Goal: Task Accomplishment & Management: Use online tool/utility

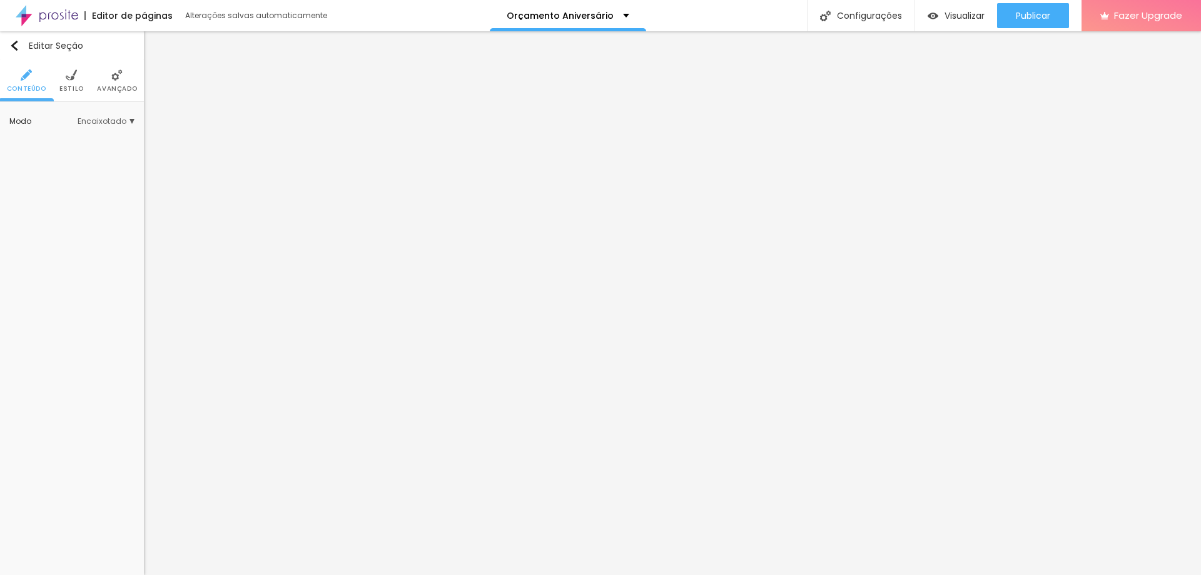
click at [65, 89] on span "Estilo" at bounding box center [71, 89] width 24 height 6
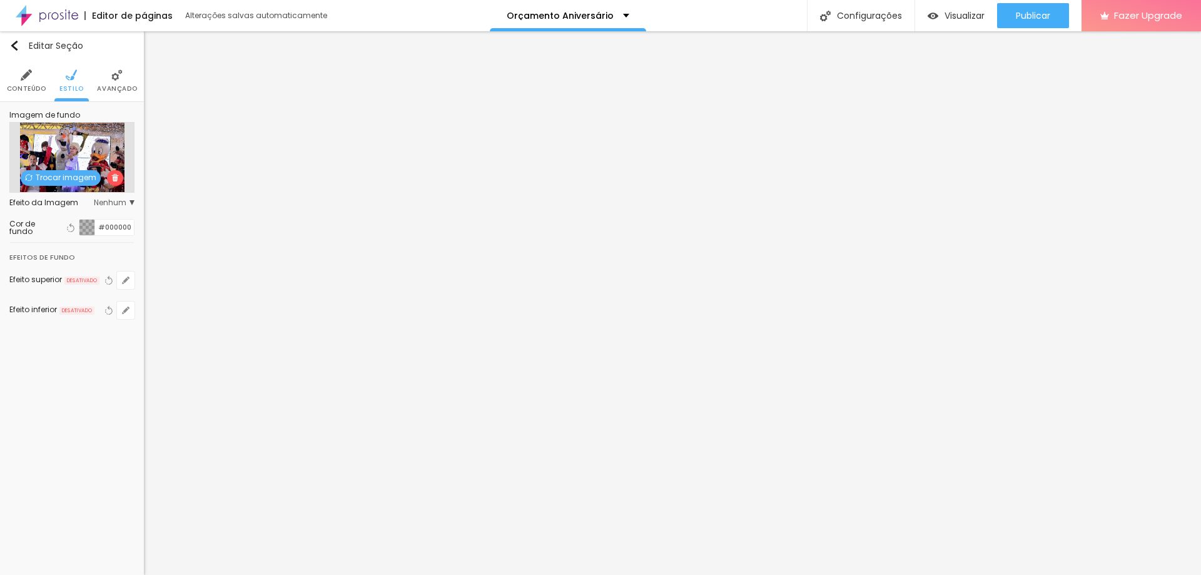
click at [56, 188] on div "Trocar imagem" at bounding box center [71, 157] width 125 height 71
click at [63, 177] on span "Trocar imagem" at bounding box center [61, 178] width 80 height 16
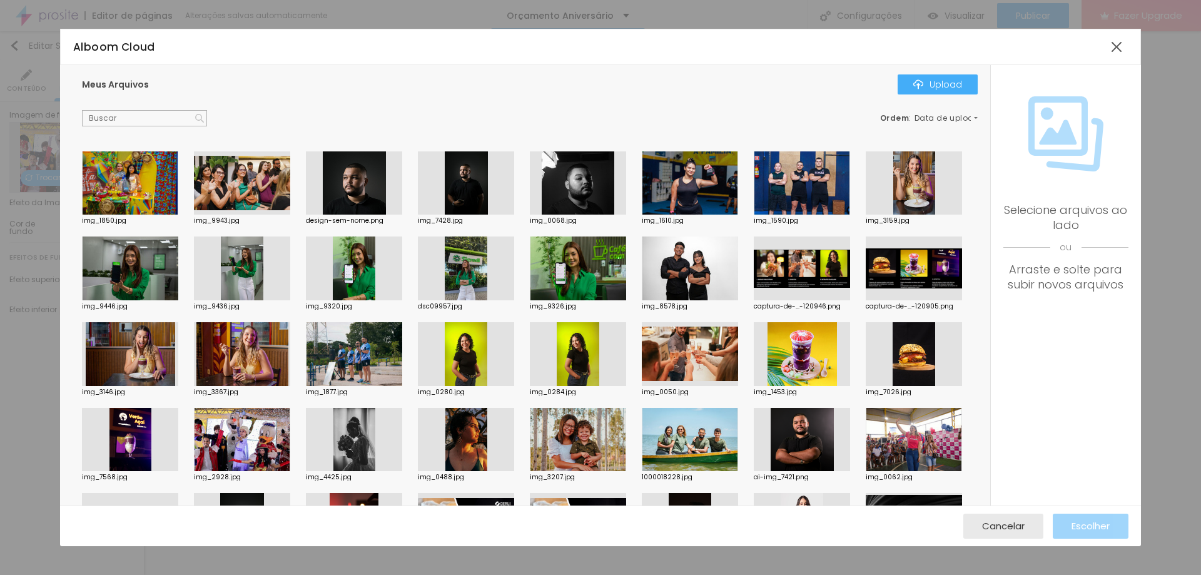
click at [642, 386] on div at bounding box center [690, 354] width 96 height 64
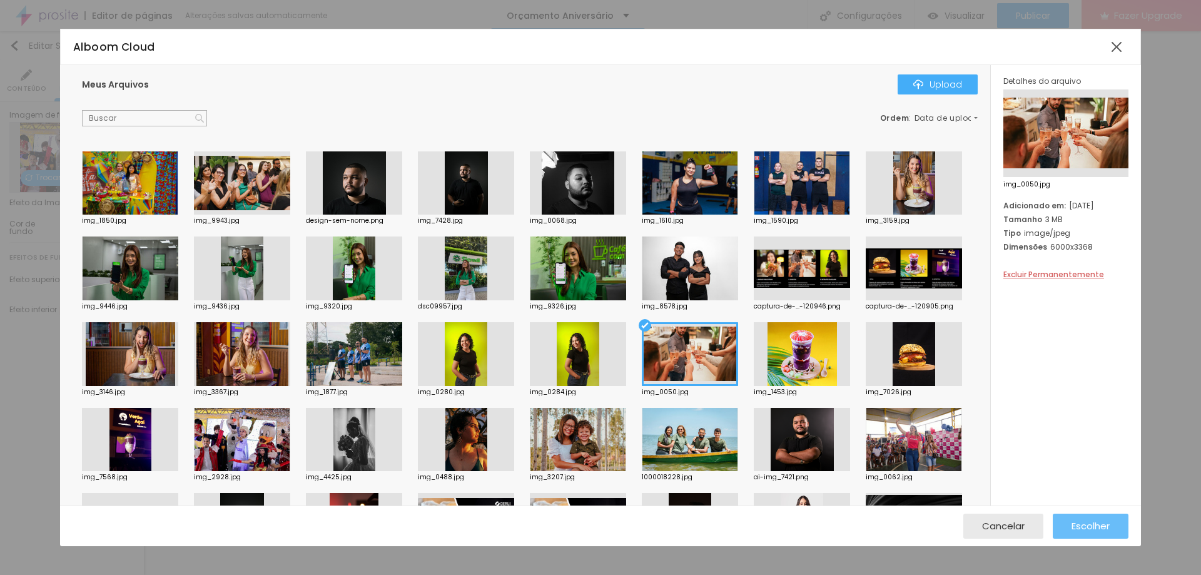
click at [1093, 530] on span "Escolher" at bounding box center [1091, 525] width 38 height 11
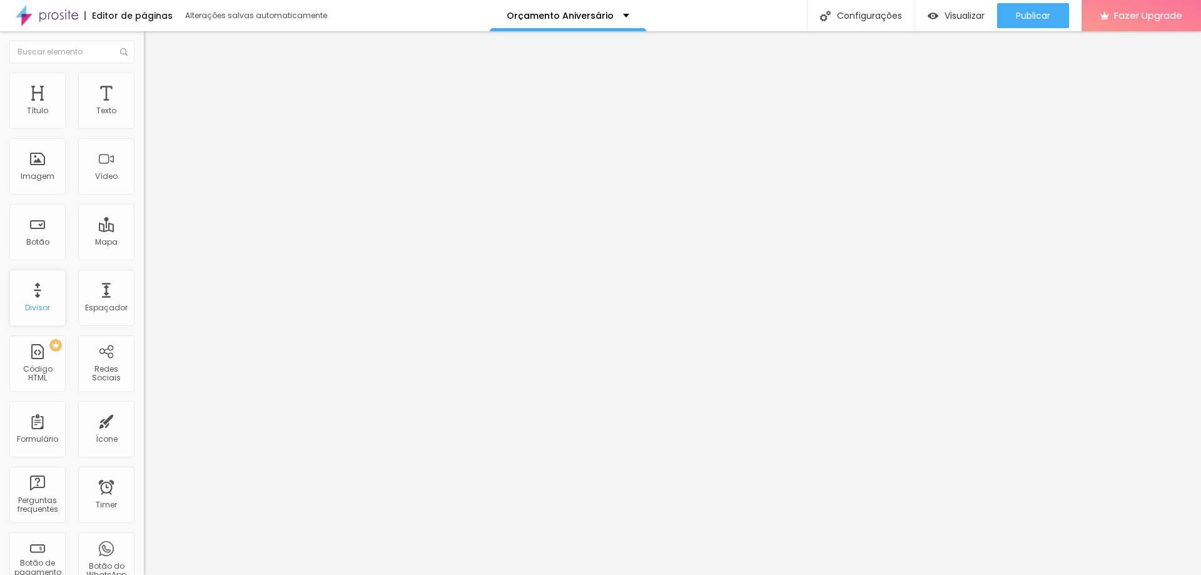
click at [40, 304] on div "Divisor" at bounding box center [37, 307] width 25 height 9
click at [104, 317] on div "Espaçador" at bounding box center [106, 298] width 56 height 56
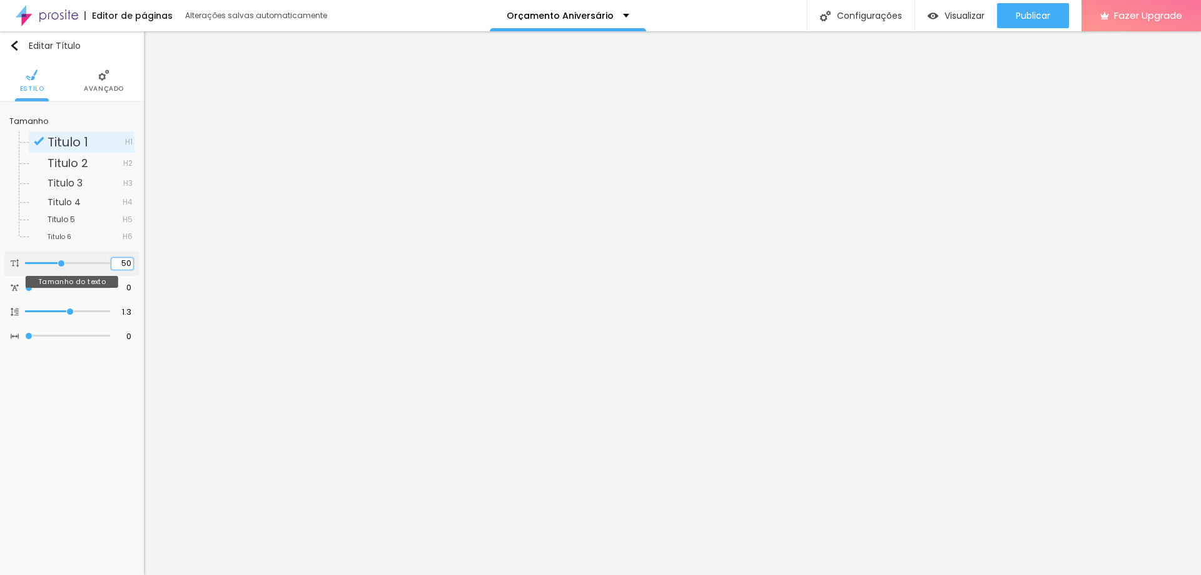
click at [123, 260] on input "50" at bounding box center [122, 264] width 22 height 12
type input "48"
type input "4"
type input "45"
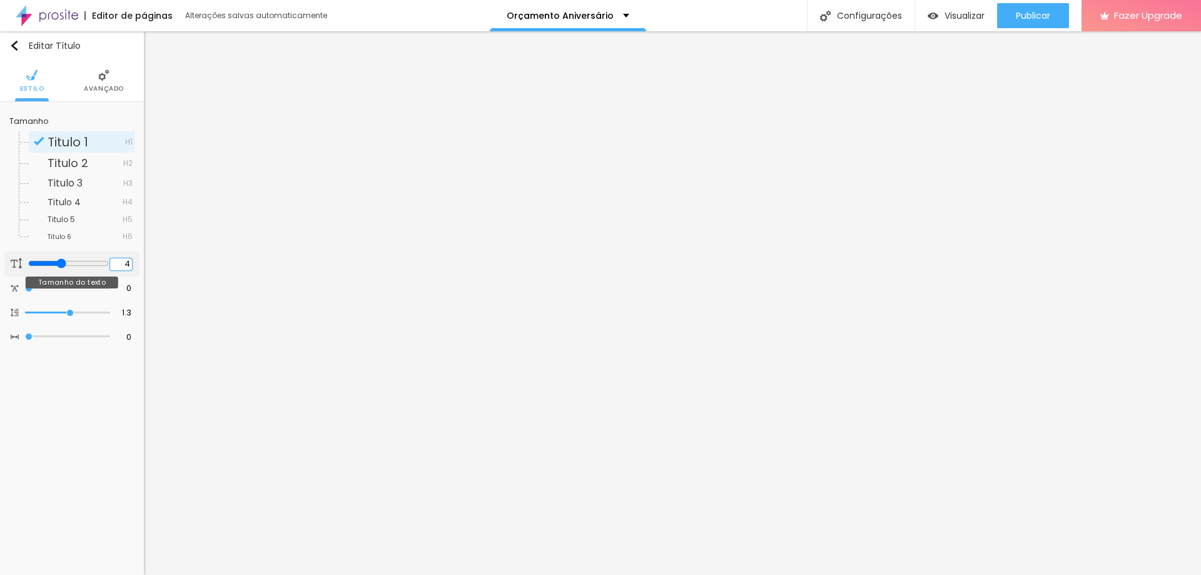
type input "45"
click at [117, 260] on input "50" at bounding box center [122, 264] width 22 height 12
type input "45"
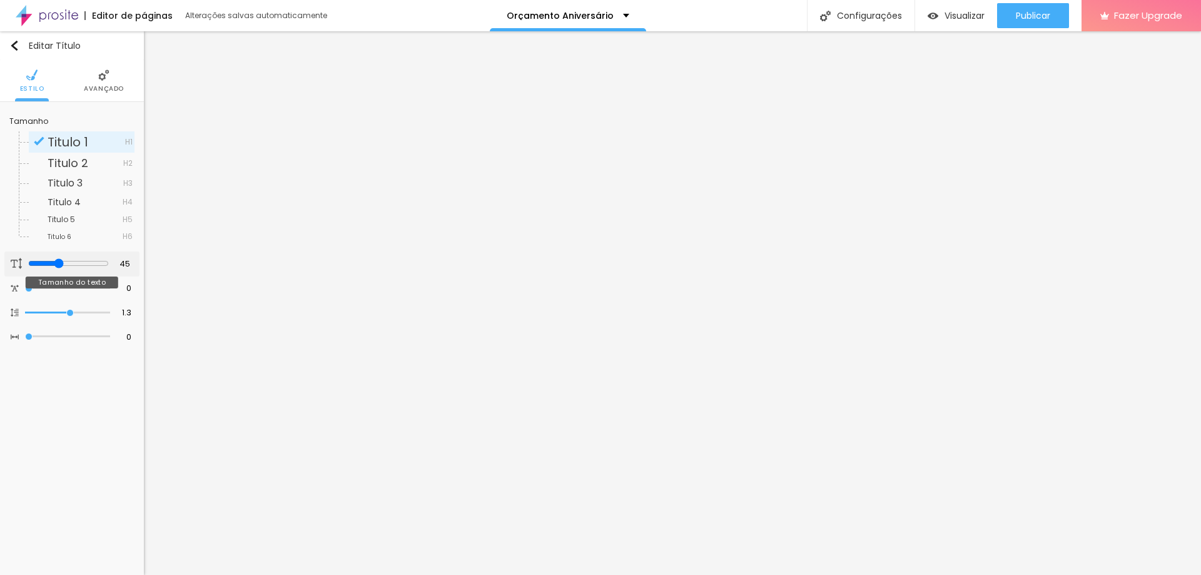
click at [134, 266] on div "45 Tamanho do texto" at bounding box center [71, 263] width 135 height 25
click at [131, 265] on input "45" at bounding box center [121, 264] width 22 height 12
type input "14"
type input "4"
type input "45"
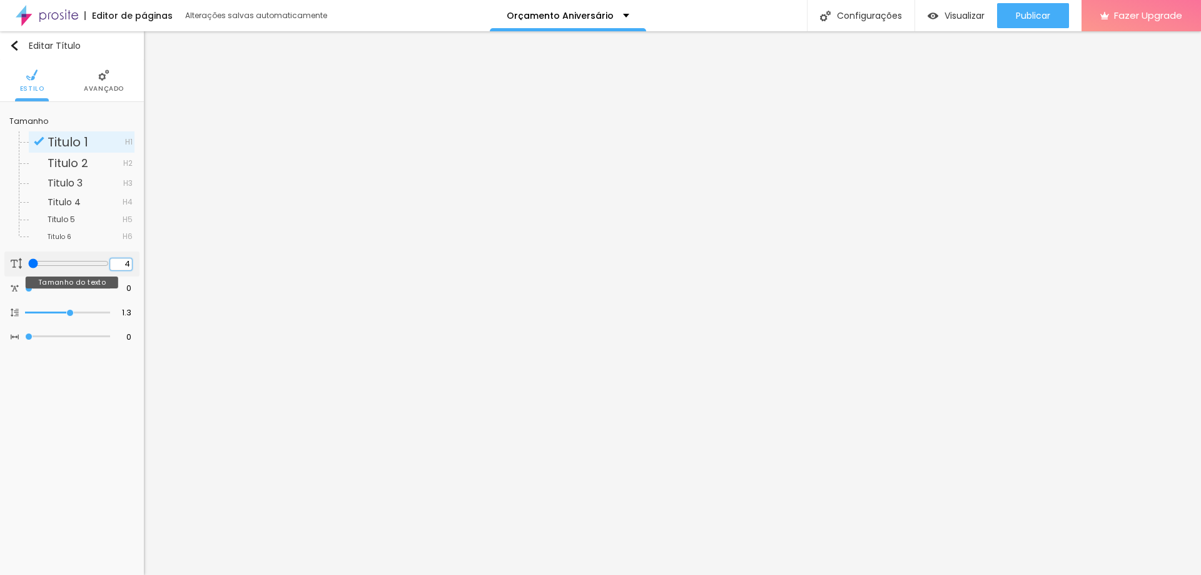
type input "45"
click at [132, 265] on input "50" at bounding box center [122, 264] width 22 height 12
type input "45"
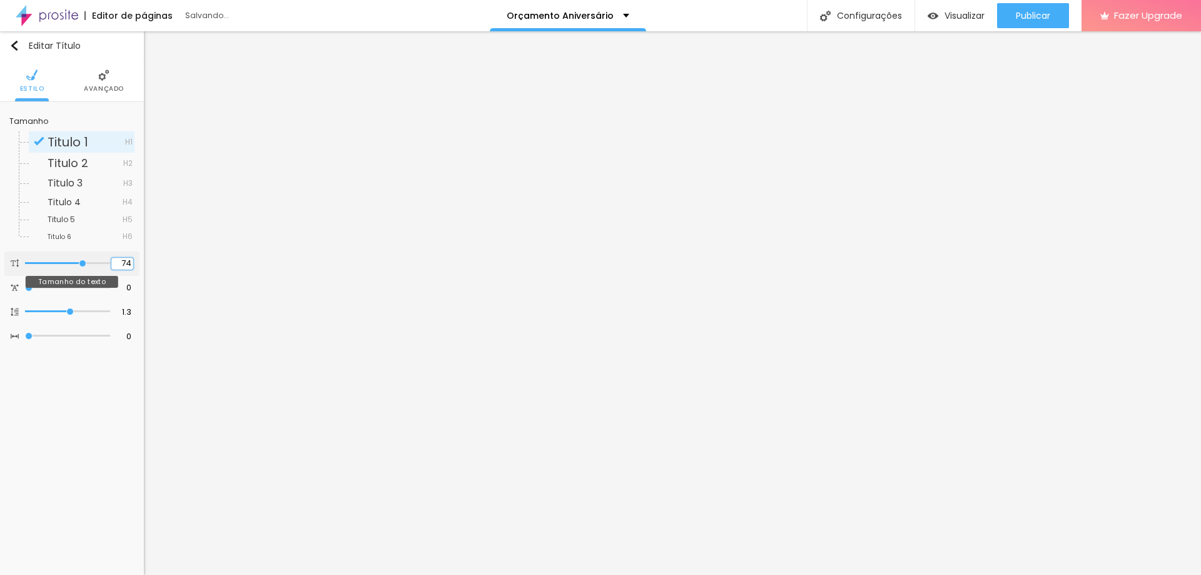
click at [129, 261] on input "74" at bounding box center [122, 264] width 22 height 12
type input "14"
type input "45"
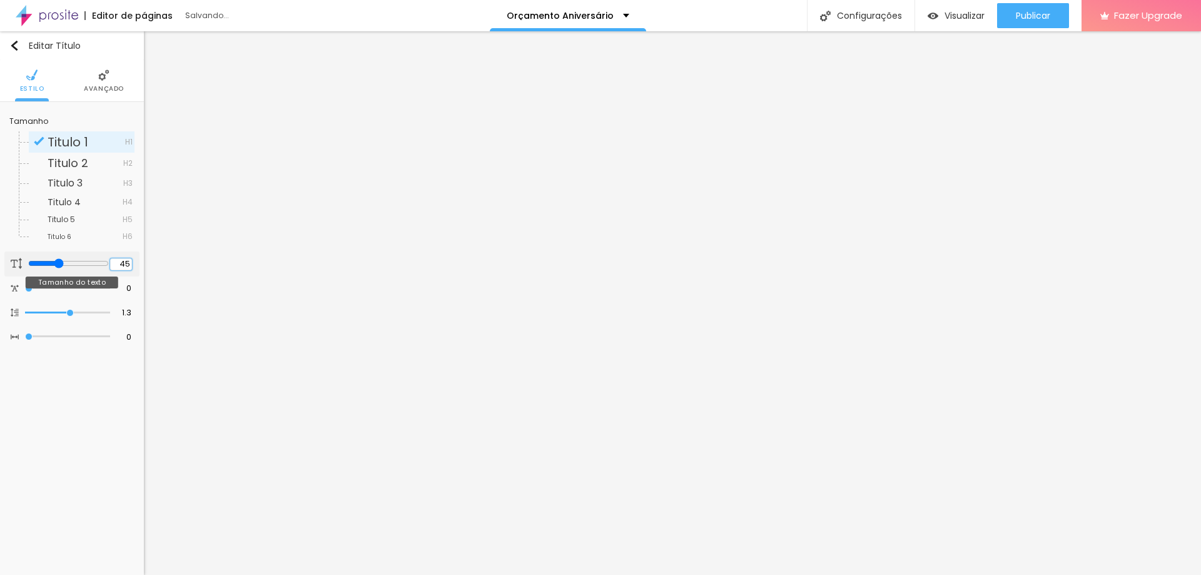
type input "14"
type input "4"
type input "45"
click at [127, 266] on input "45" at bounding box center [121, 264] width 22 height 12
type input "35"
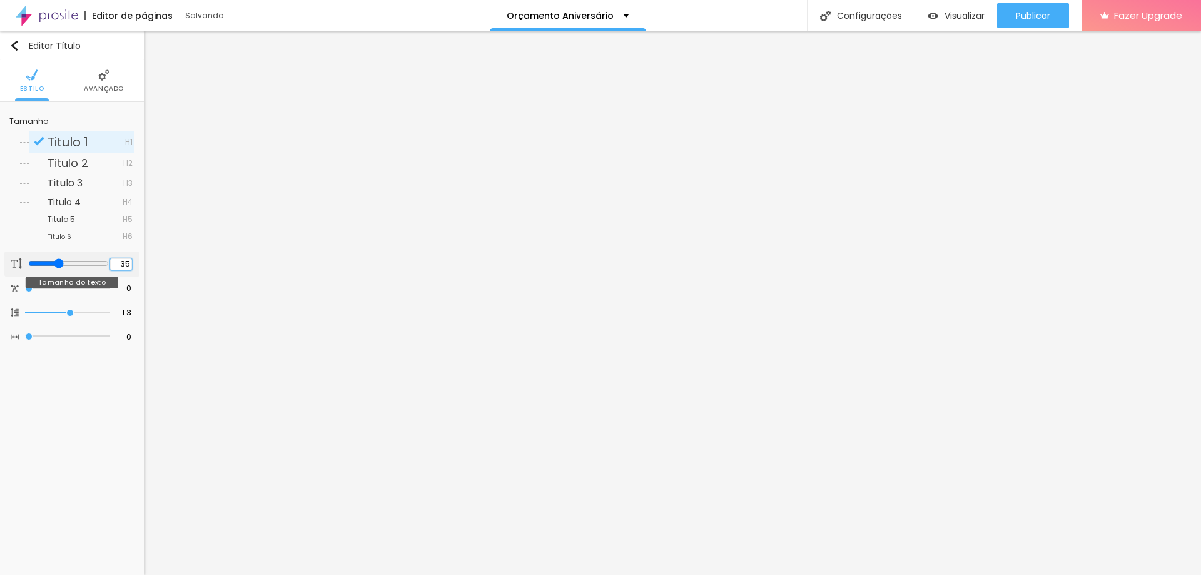
type input "35"
click at [130, 264] on input "35" at bounding box center [121, 264] width 22 height 12
type input "14"
type input "100"
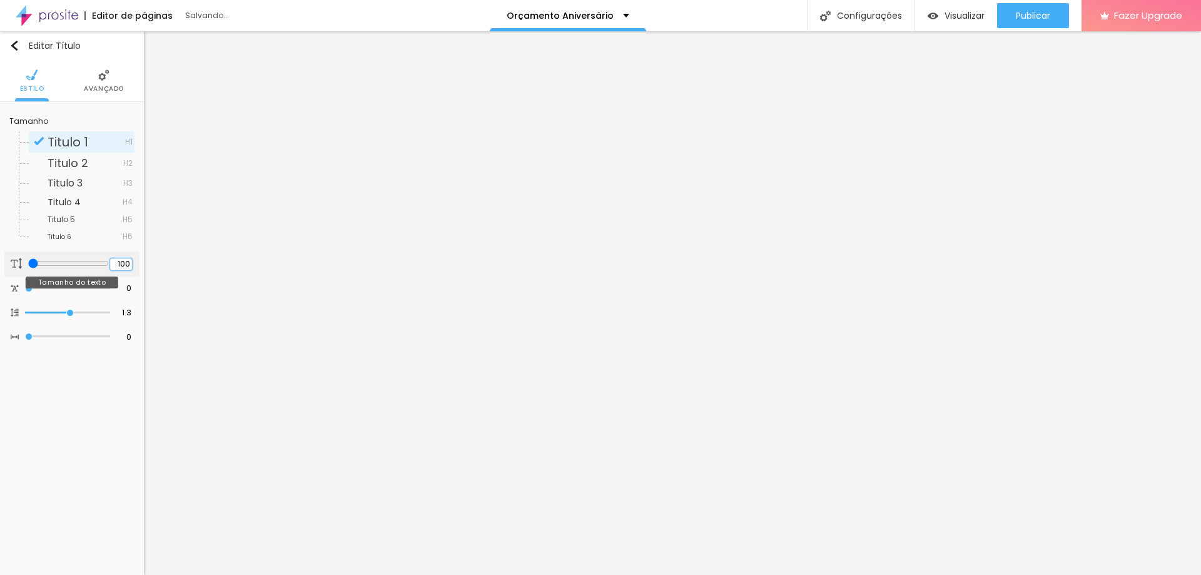
type input "100"
type input "2"
type input "25"
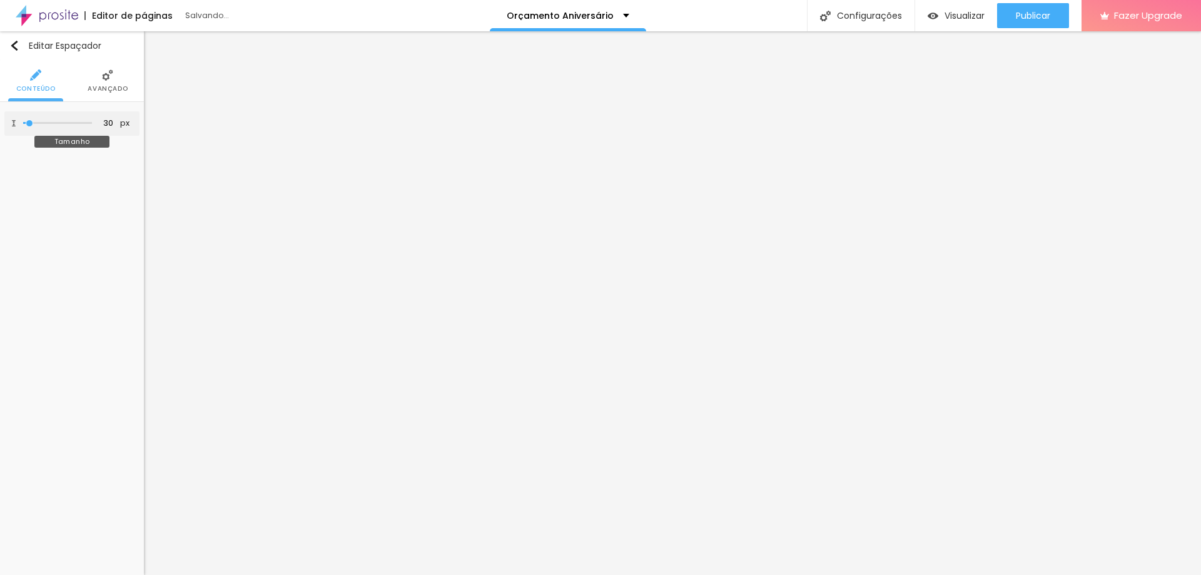
type input "60"
type input "59"
type input "69"
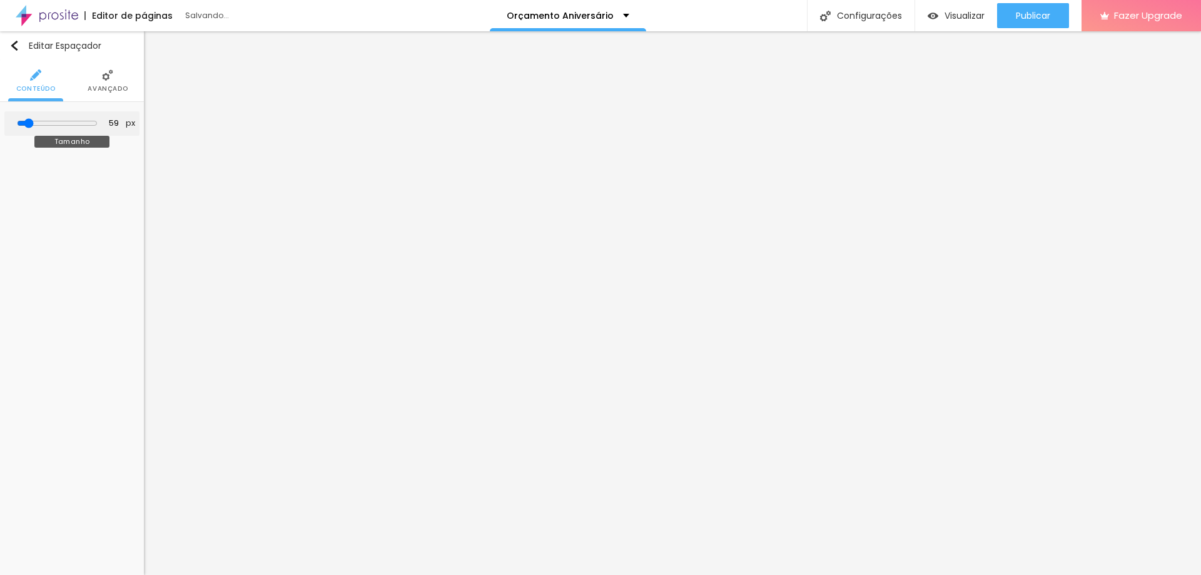
type input "69"
type input "74"
type input "79"
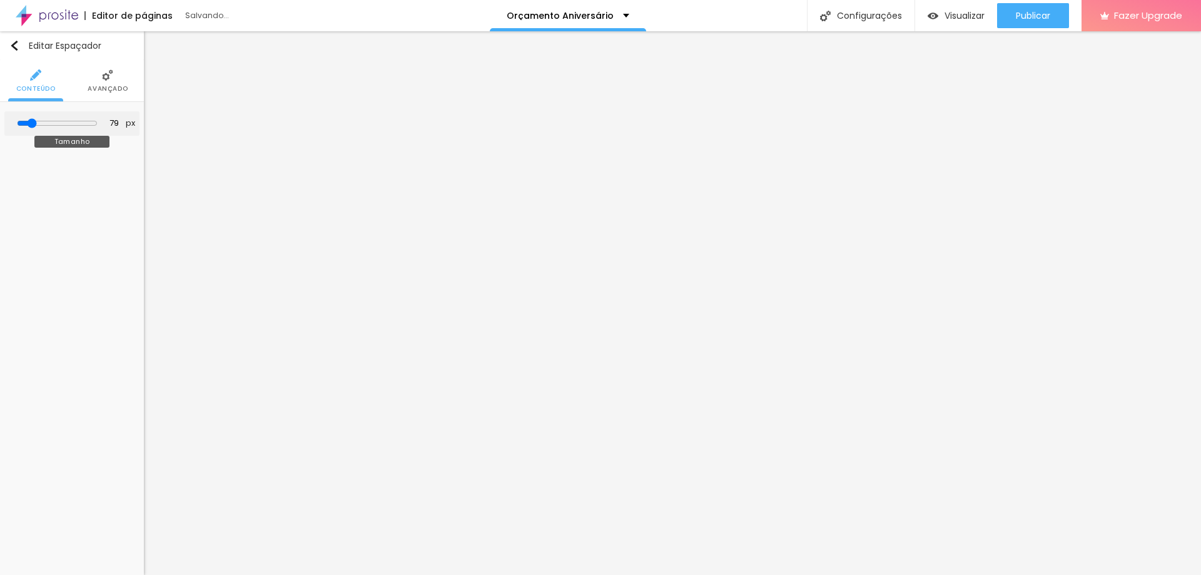
type input "79"
click at [36, 126] on input "range" at bounding box center [57, 123] width 81 height 10
type input "64"
type input "48"
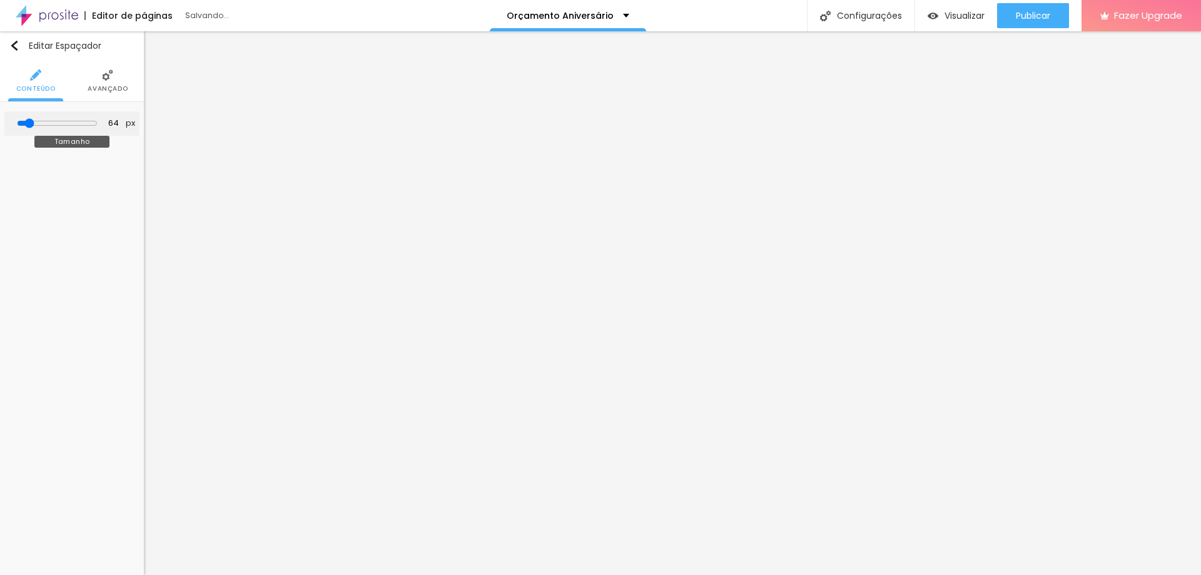
type input "48"
type input "28"
type input "33"
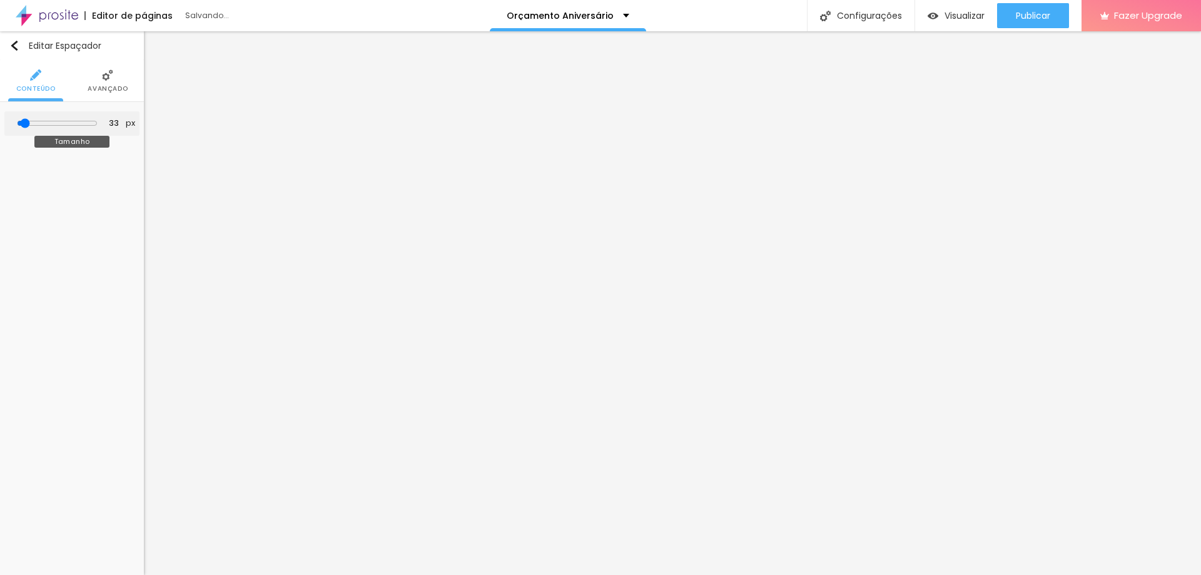
type input "90"
type input "115"
type input "126"
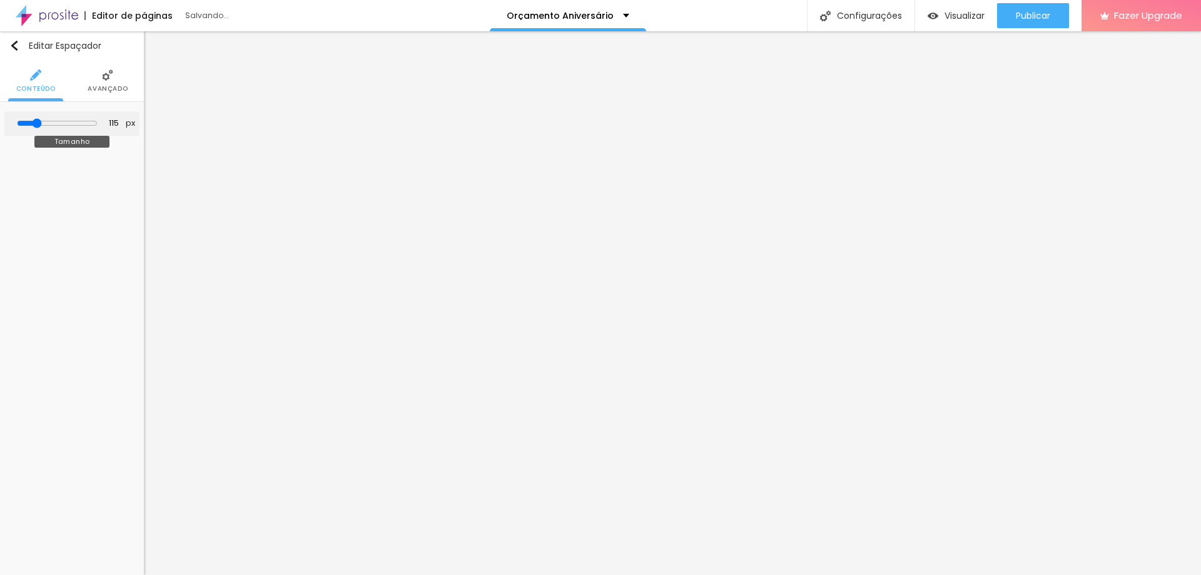
type input "126"
type input "105"
type input "95"
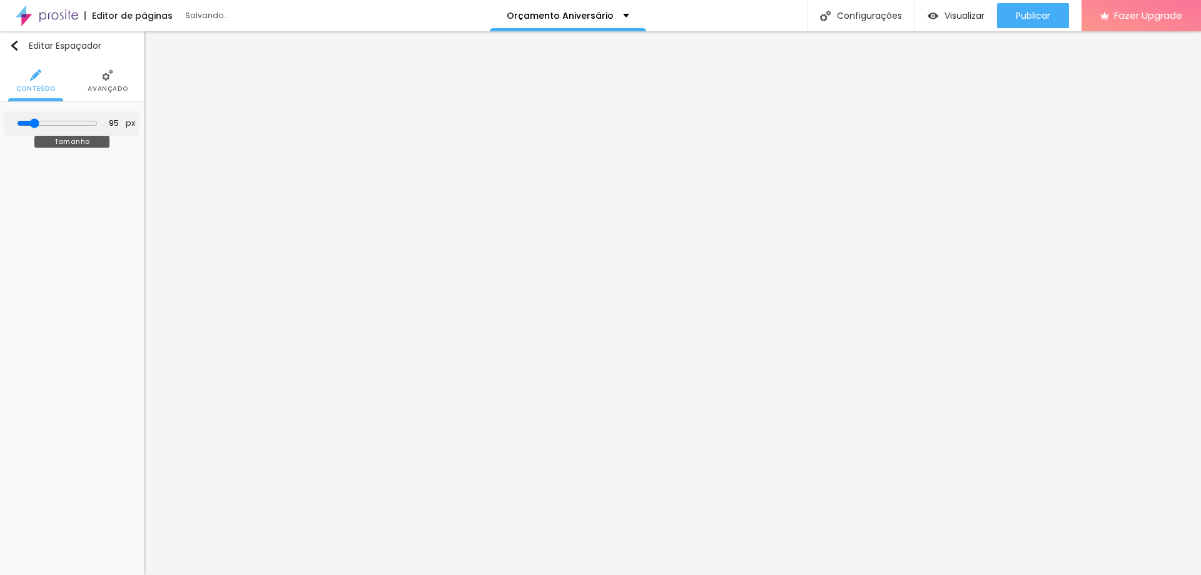
type input "90"
type input "69"
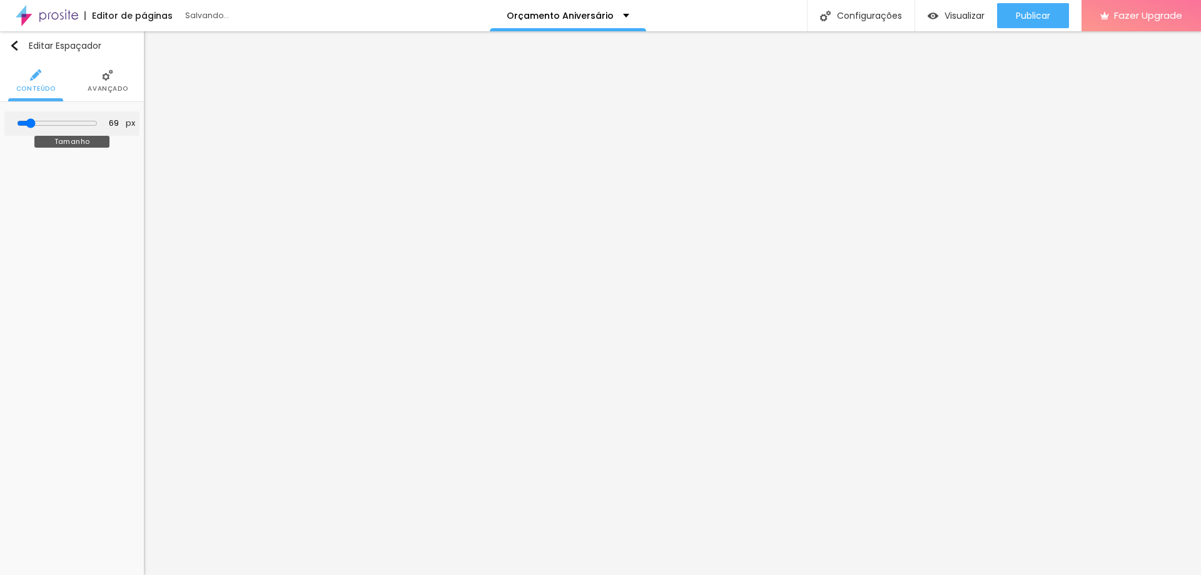
click at [35, 127] on input "range" at bounding box center [57, 123] width 81 height 10
type input "53"
type input "48"
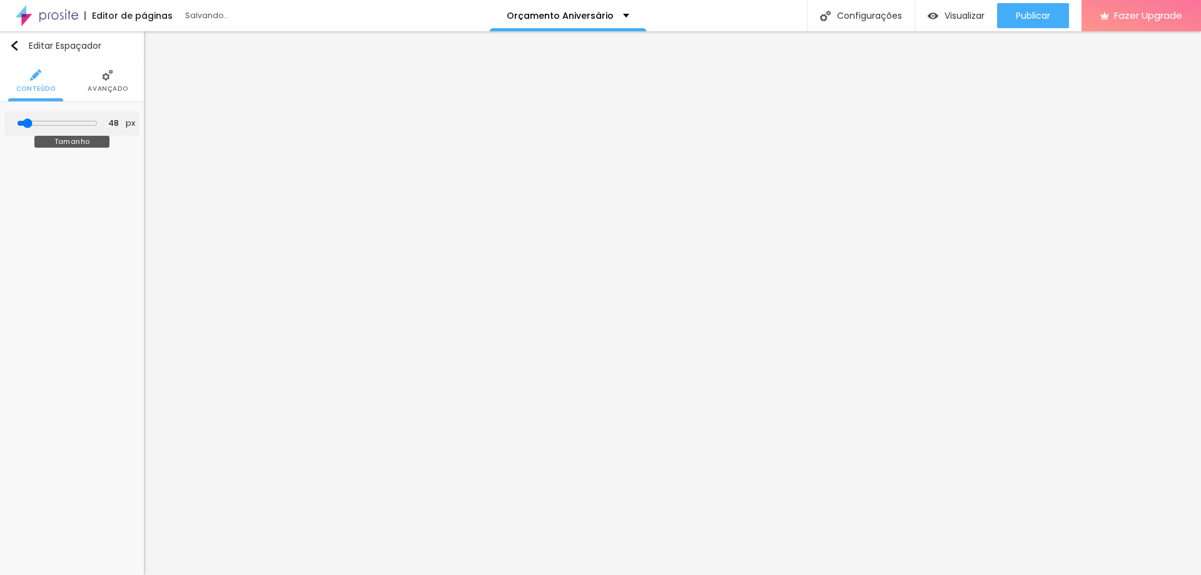
type input "43"
type input "48"
type input "59"
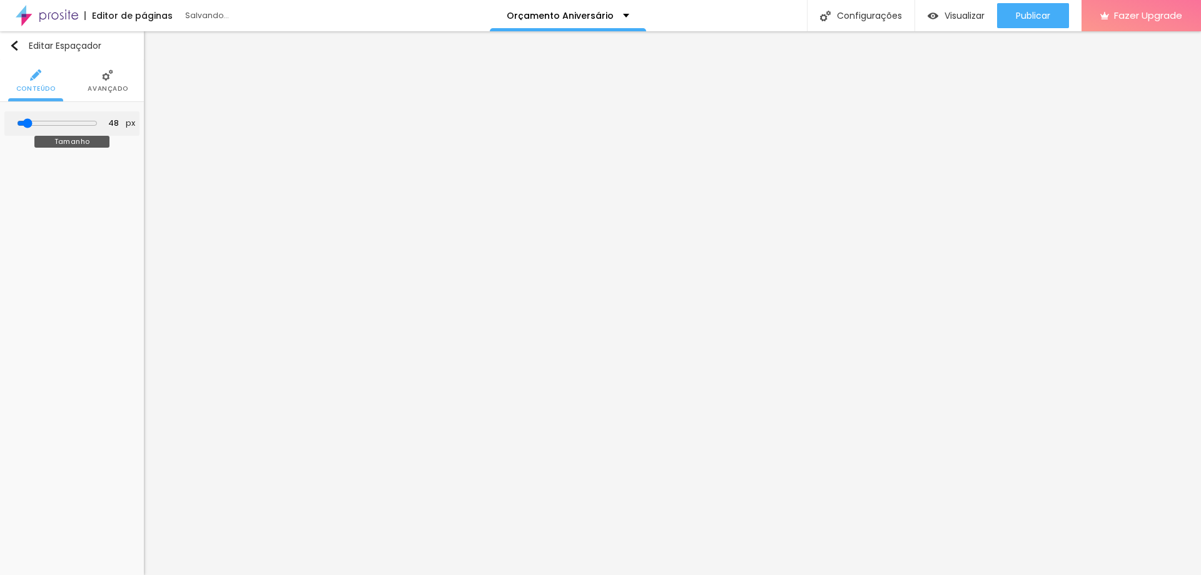
type input "59"
type input "64"
click at [34, 126] on input "range" at bounding box center [57, 123] width 81 height 10
click at [122, 123] on button "px" at bounding box center [130, 123] width 17 height 11
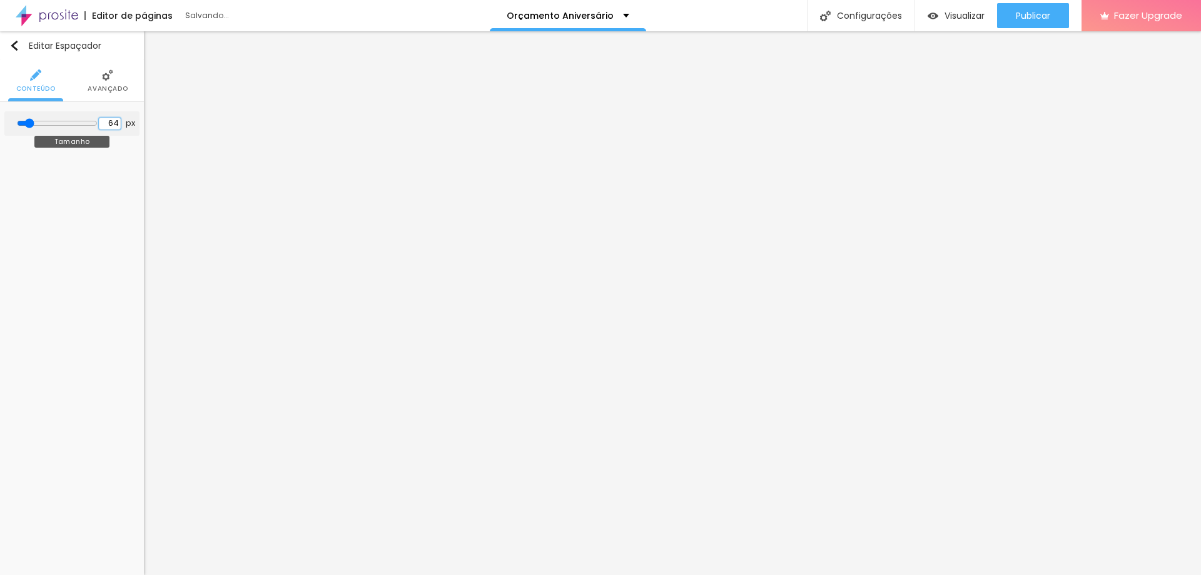
click at [112, 123] on input "64" at bounding box center [110, 124] width 22 height 12
type input "10"
type input "5"
type input "55"
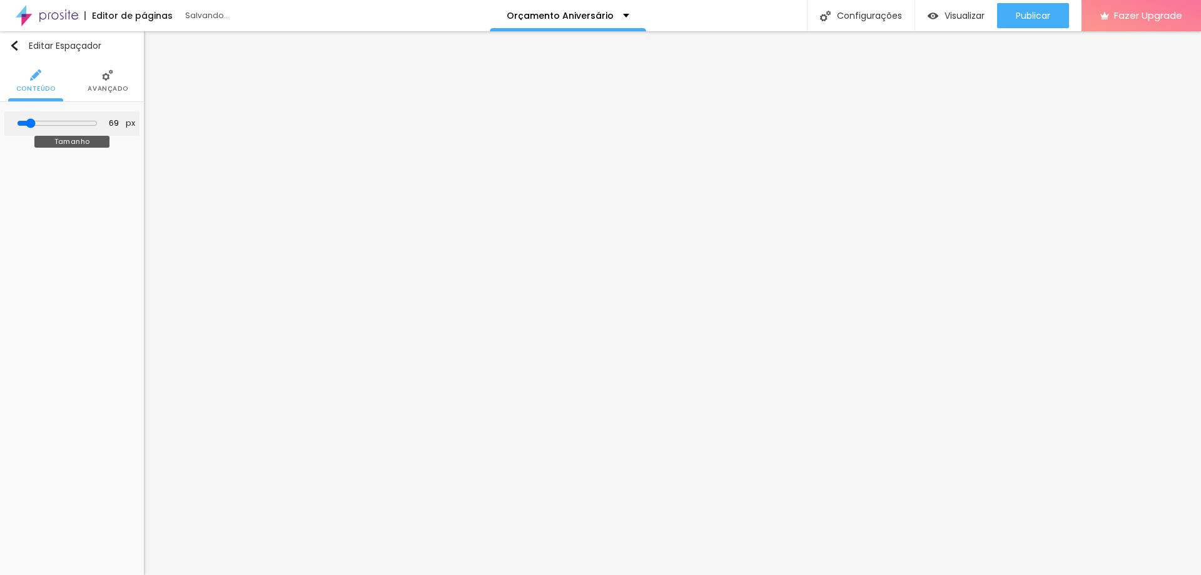
type input "53"
type input "38"
type input "17"
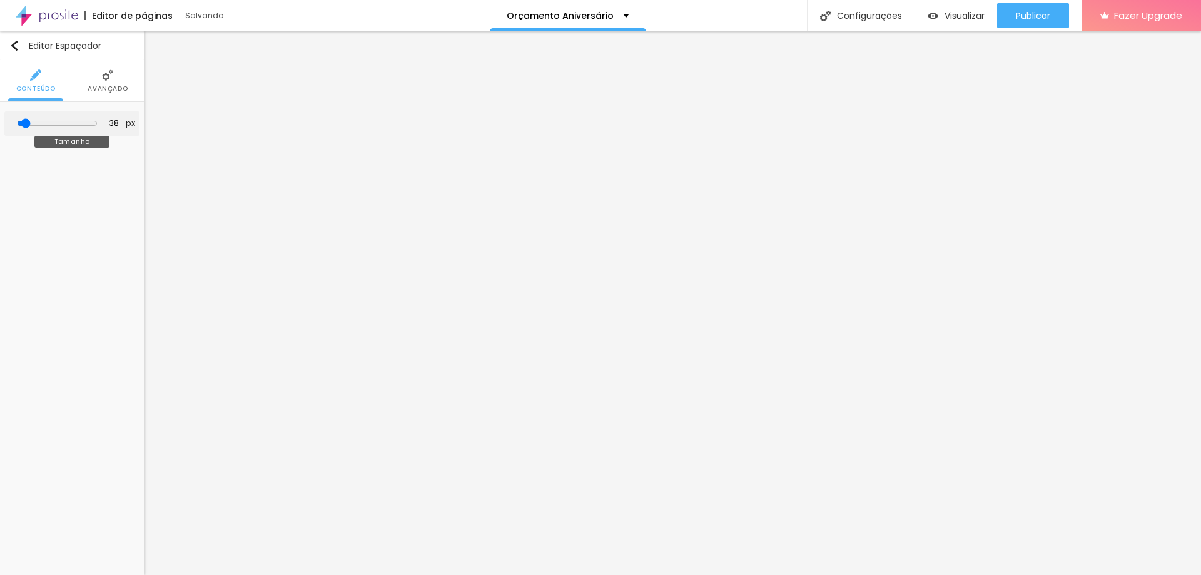
type input "17"
click at [29, 124] on input "range" at bounding box center [57, 123] width 81 height 10
drag, startPoint x: 100, startPoint y: 115, endPoint x: 111, endPoint y: 121, distance: 12.0
click at [101, 115] on div "17 px Tamanho" at bounding box center [71, 123] width 135 height 24
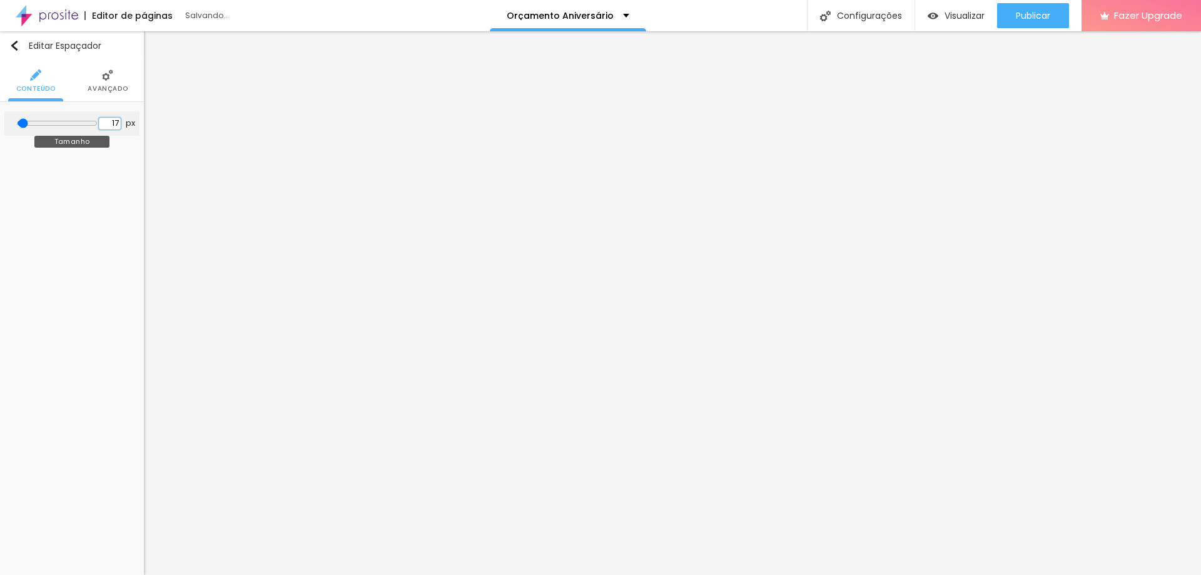
click at [111, 121] on input "17" at bounding box center [110, 124] width 22 height 12
type input "2"
type input "10"
type input "25"
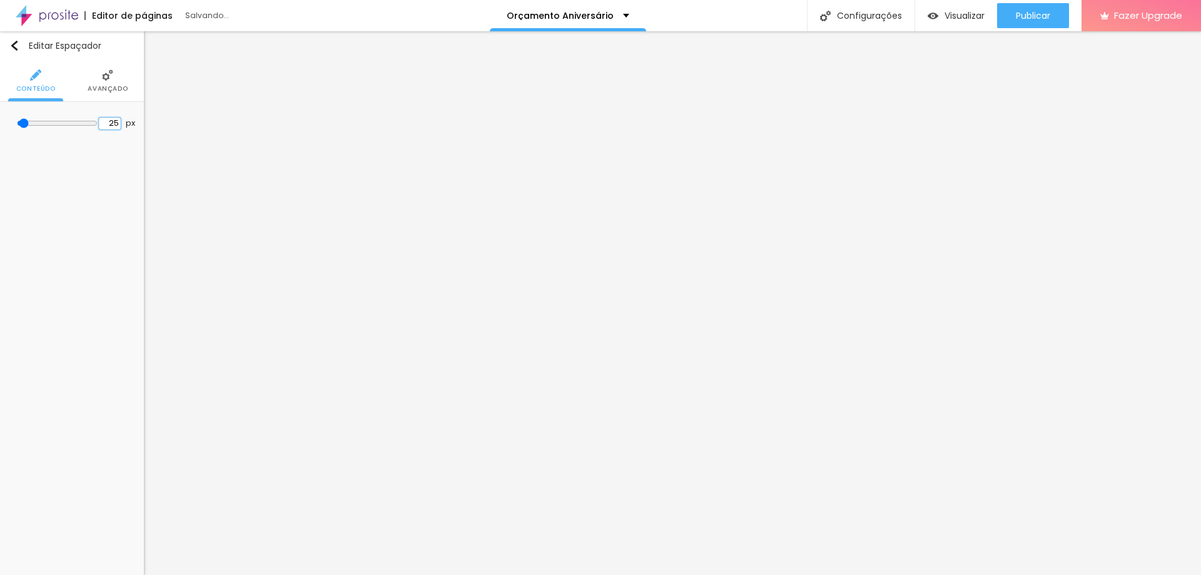
type input "25"
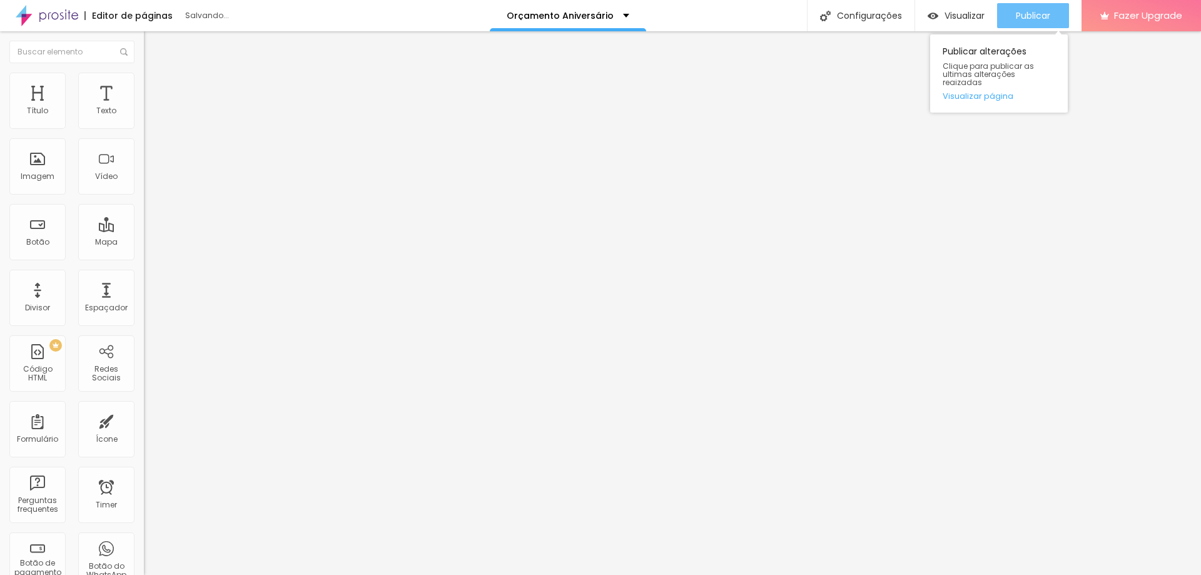
click at [1045, 5] on div "Publicar" at bounding box center [1033, 15] width 34 height 25
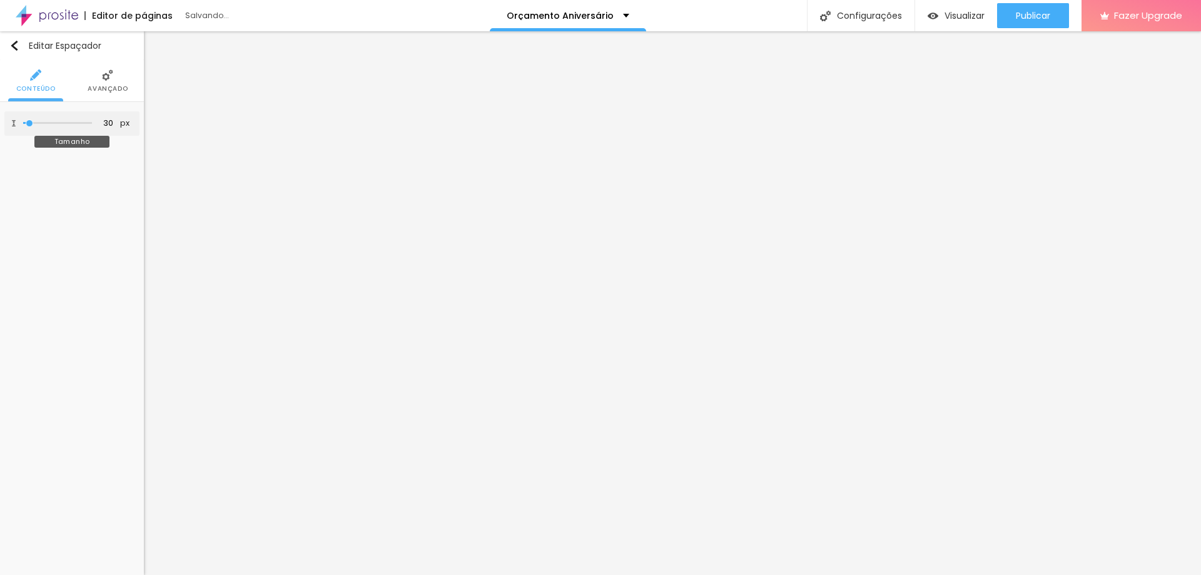
type input "100"
type input "64"
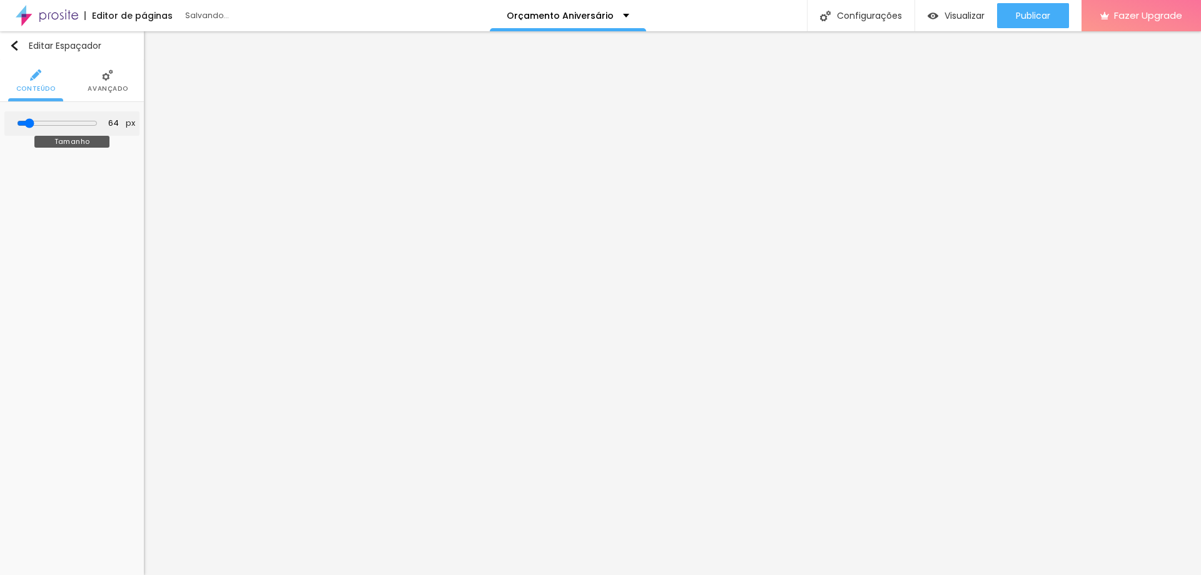
click at [34, 124] on input "range" at bounding box center [57, 123] width 81 height 10
click at [73, 86] on span "Estilo" at bounding box center [71, 89] width 24 height 6
click at [95, 120] on div at bounding box center [95, 126] width 0 height 12
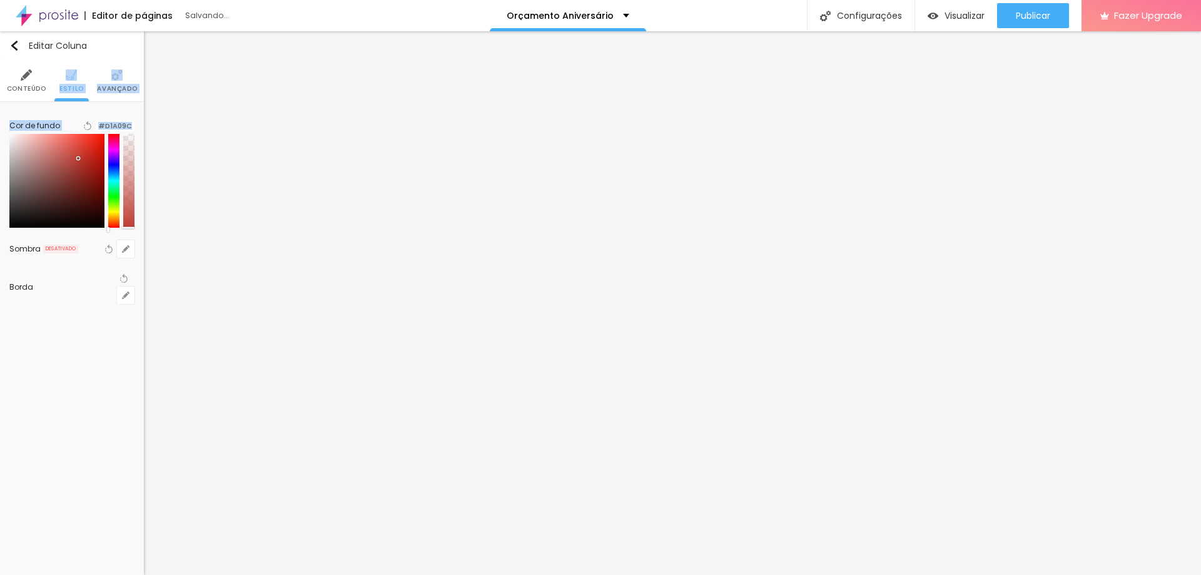
type input "#FFFFFF"
drag, startPoint x: 79, startPoint y: 166, endPoint x: 0, endPoint y: 99, distance: 103.0
click at [0, 99] on div "Conteúdo Estilo Avançado Cor de fundo Voltar ao padrão #FFFFFF Sombra DESATIVAD…" at bounding box center [72, 190] width 144 height 260
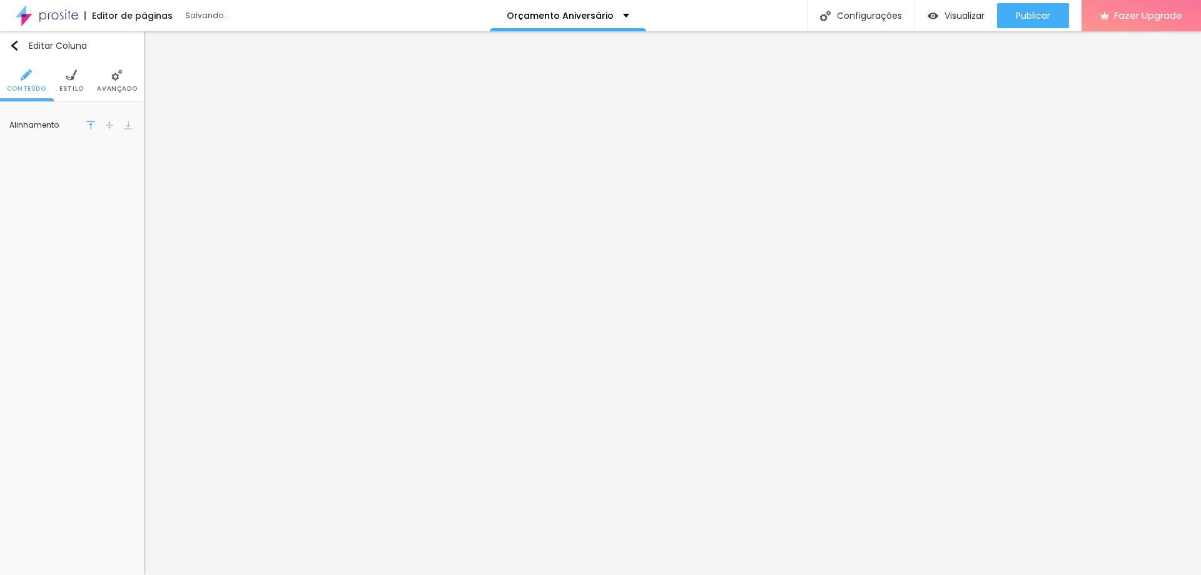
click at [80, 83] on li "Estilo" at bounding box center [71, 80] width 24 height 41
click at [114, 123] on input "#EADCDB" at bounding box center [114, 126] width 39 height 12
click at [66, 77] on img at bounding box center [71, 74] width 11 height 11
click at [116, 124] on input "#FFFFFF" at bounding box center [114, 126] width 39 height 12
paste input "EADCDB"
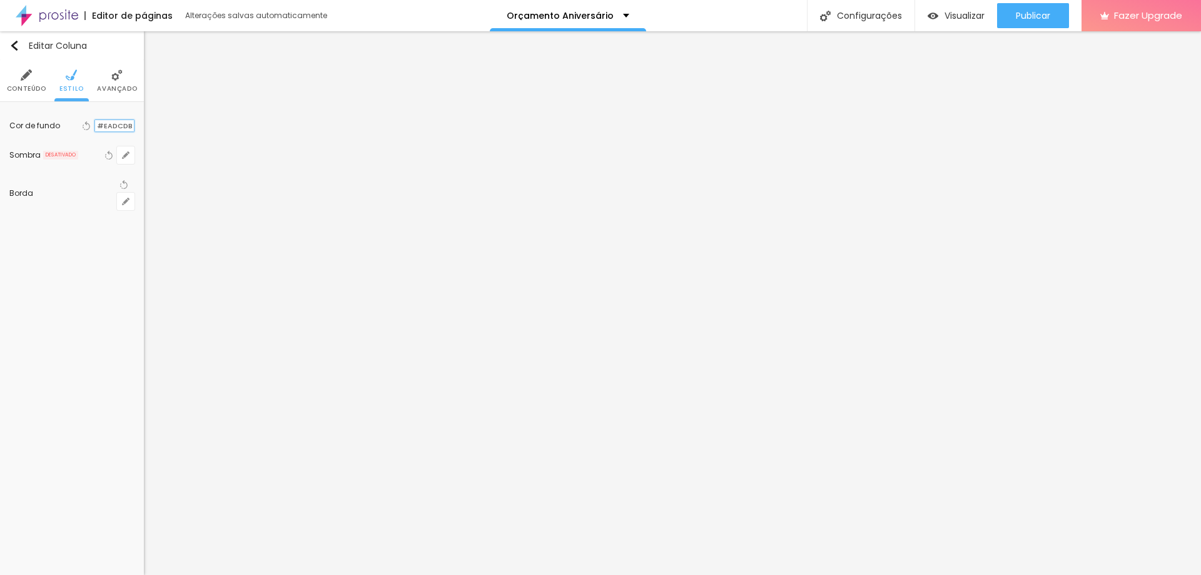
type input "#EADCDB"
type input "22"
type input "28"
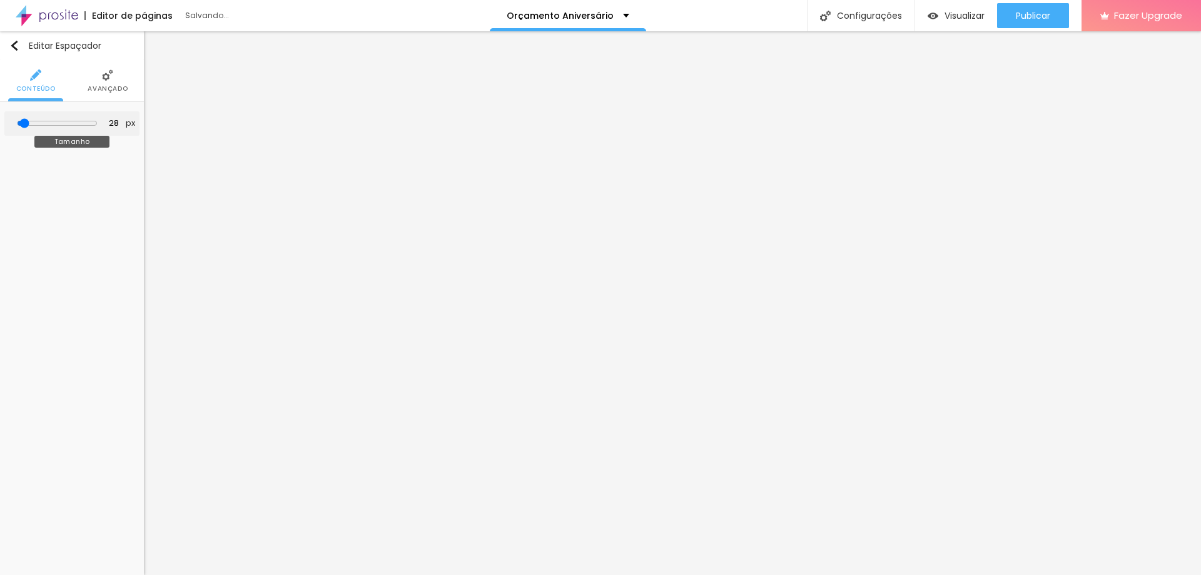
type input "53"
type input "79"
type input "74"
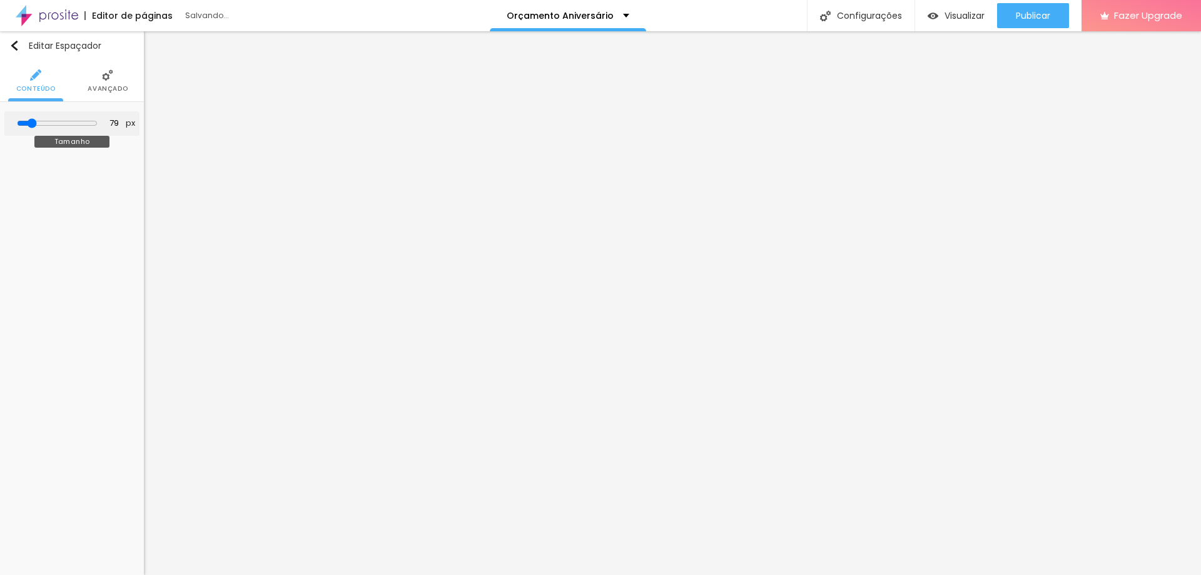
type input "74"
type input "43"
type input "53"
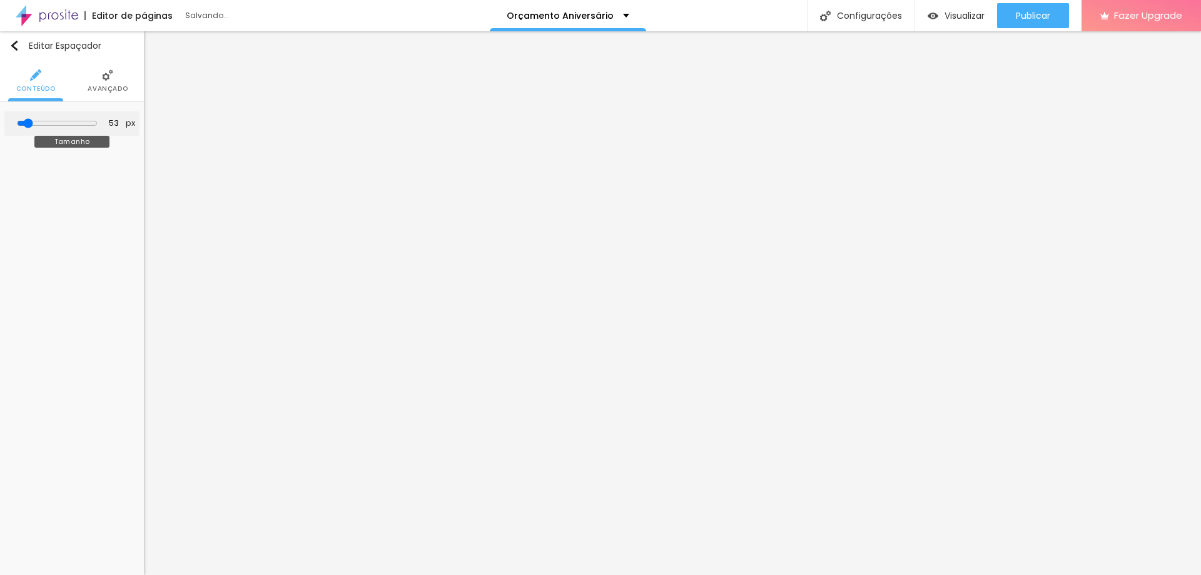
click at [33, 127] on input "range" at bounding box center [57, 123] width 81 height 10
click at [122, 121] on button "px" at bounding box center [130, 123] width 17 height 11
click at [115, 121] on div "53 px" at bounding box center [119, 124] width 40 height 12
click at [109, 123] on input "53" at bounding box center [110, 124] width 22 height 12
type input "10"
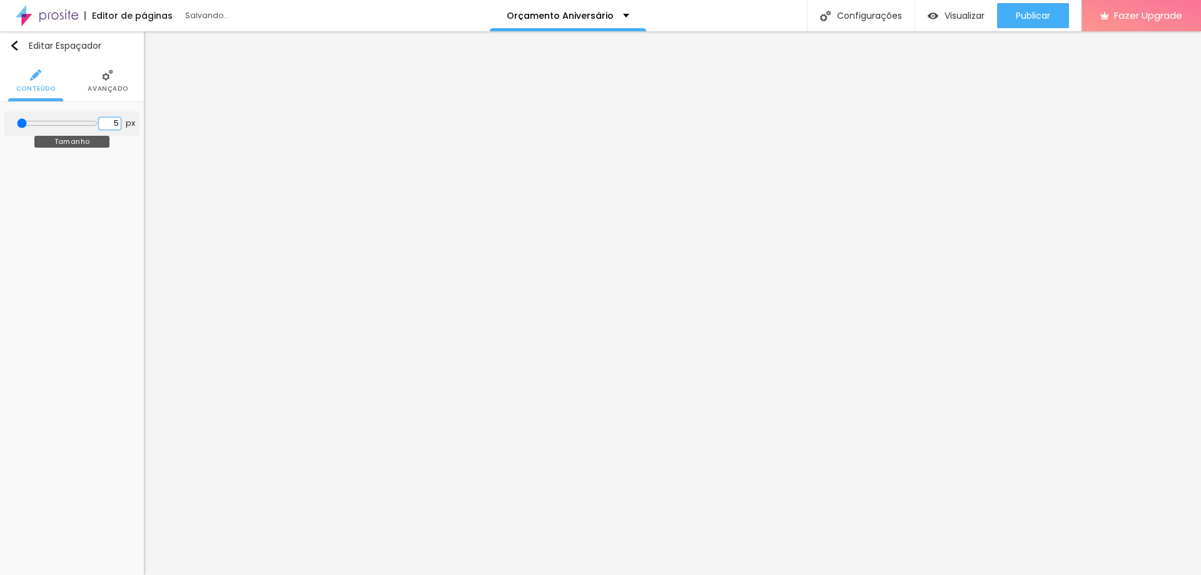
type input "55"
type input "10"
type input "56"
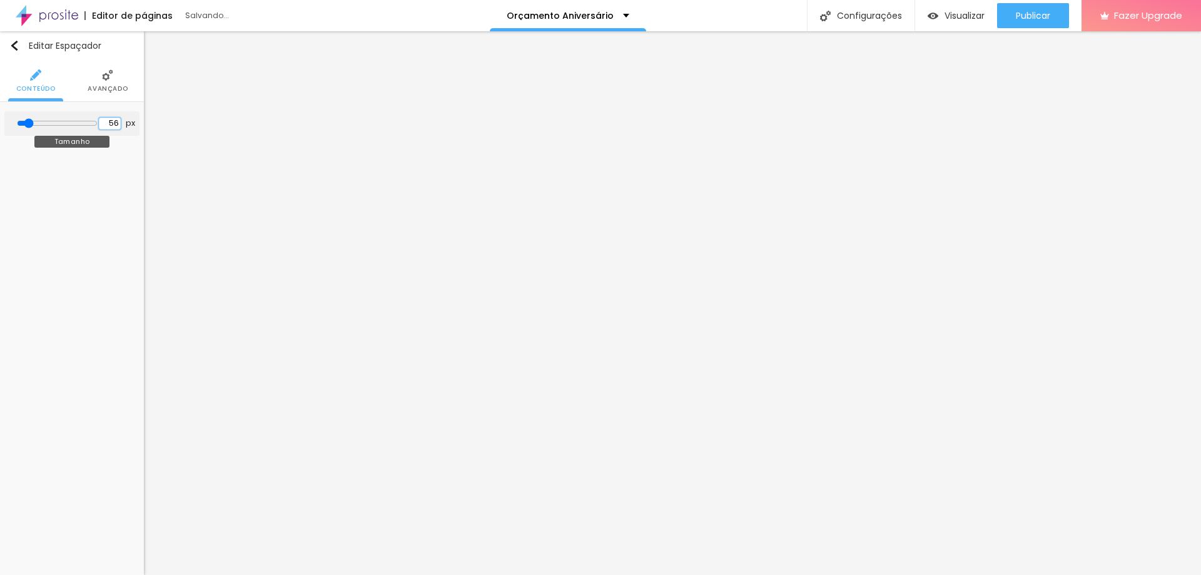
type input "10"
type input "5"
type input "57"
type input "10"
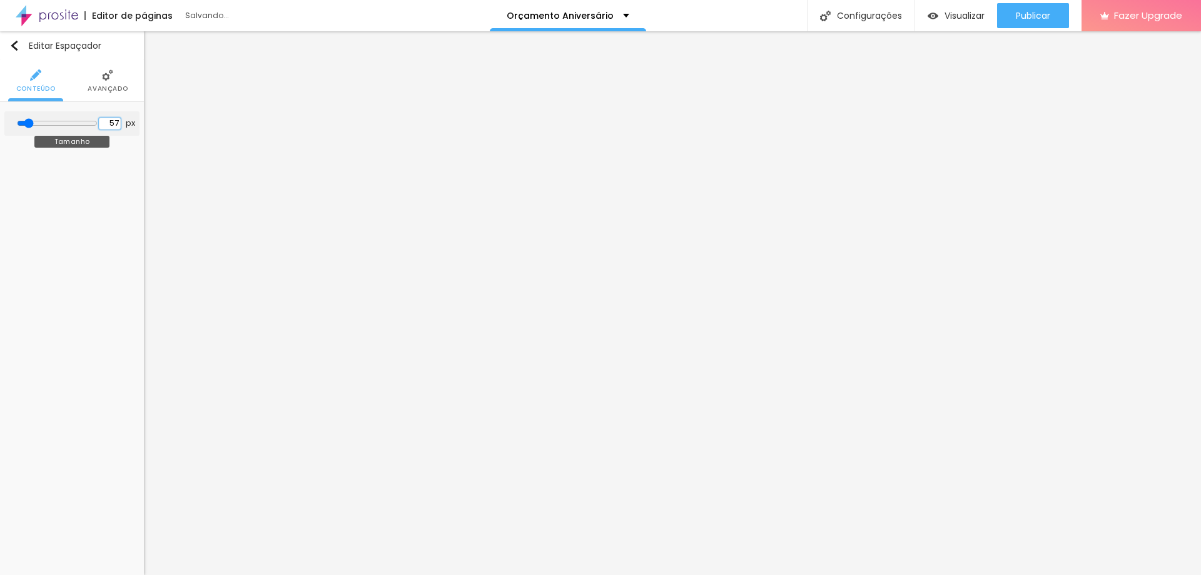
type input "5"
type input "58"
type input "10"
type input "5"
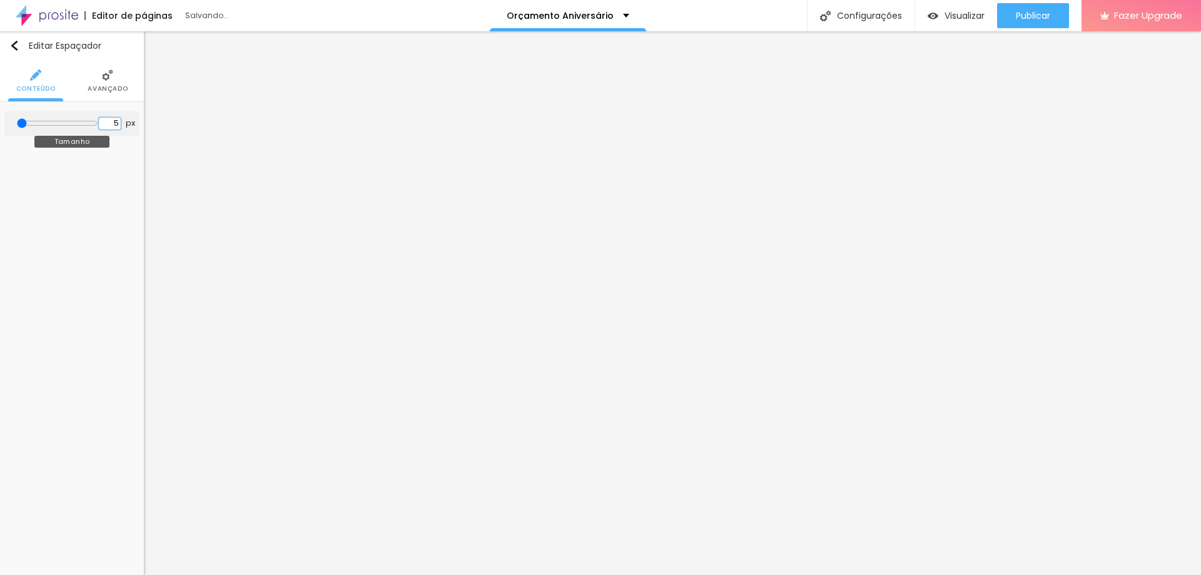
type input "59"
click at [89, 79] on li "Avançado" at bounding box center [104, 80] width 40 height 41
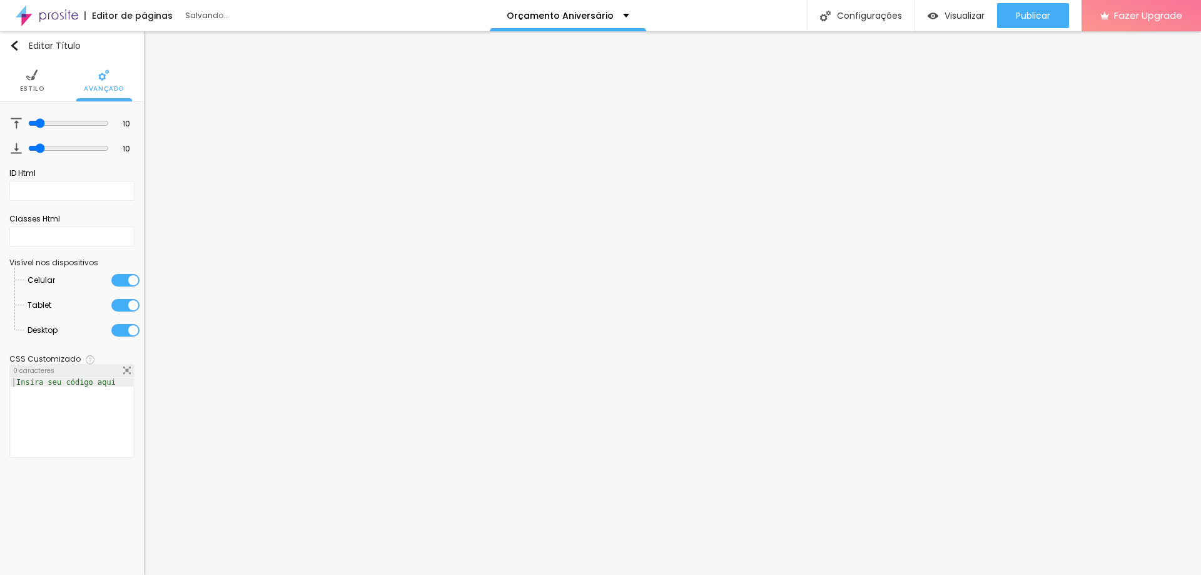
click at [51, 86] on ul "Estilo Avançado" at bounding box center [72, 81] width 144 height 42
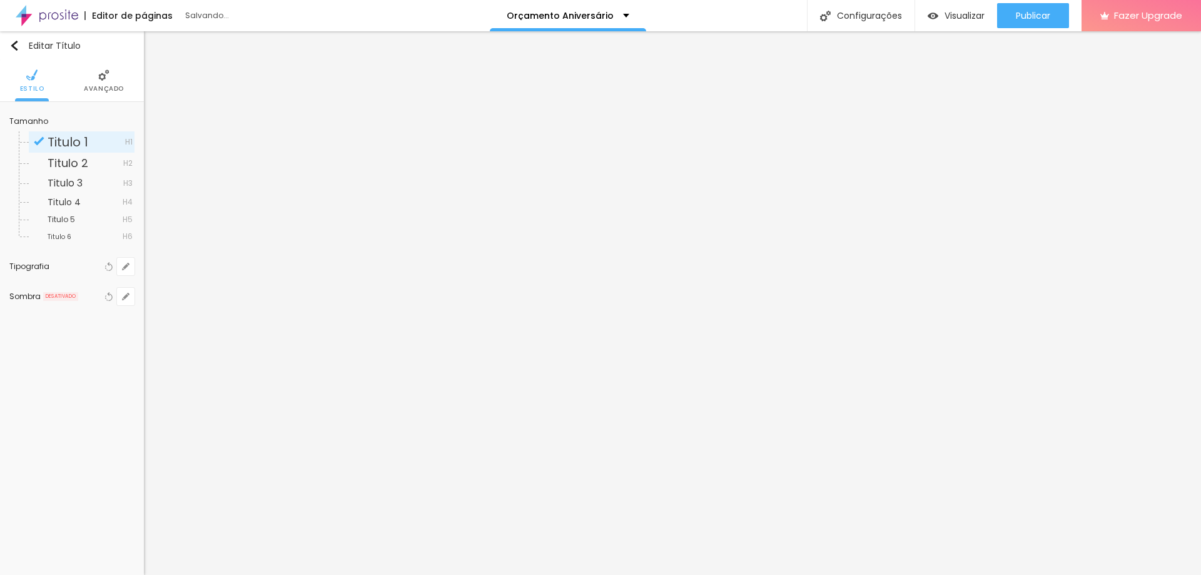
click at [100, 86] on span "Avançado" at bounding box center [104, 89] width 40 height 6
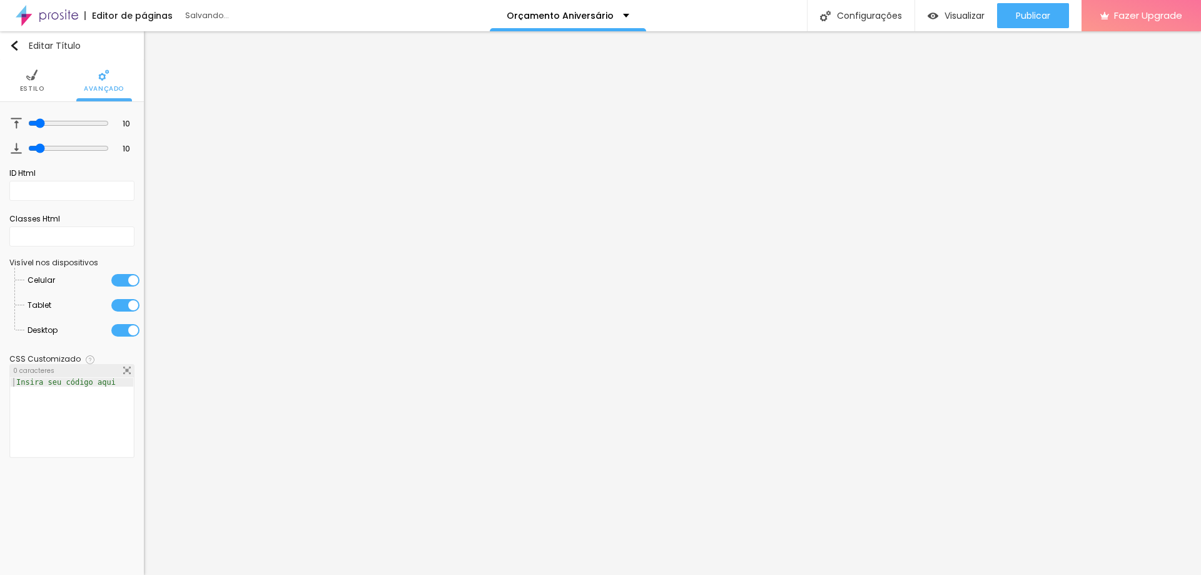
click at [31, 81] on img at bounding box center [31, 74] width 11 height 11
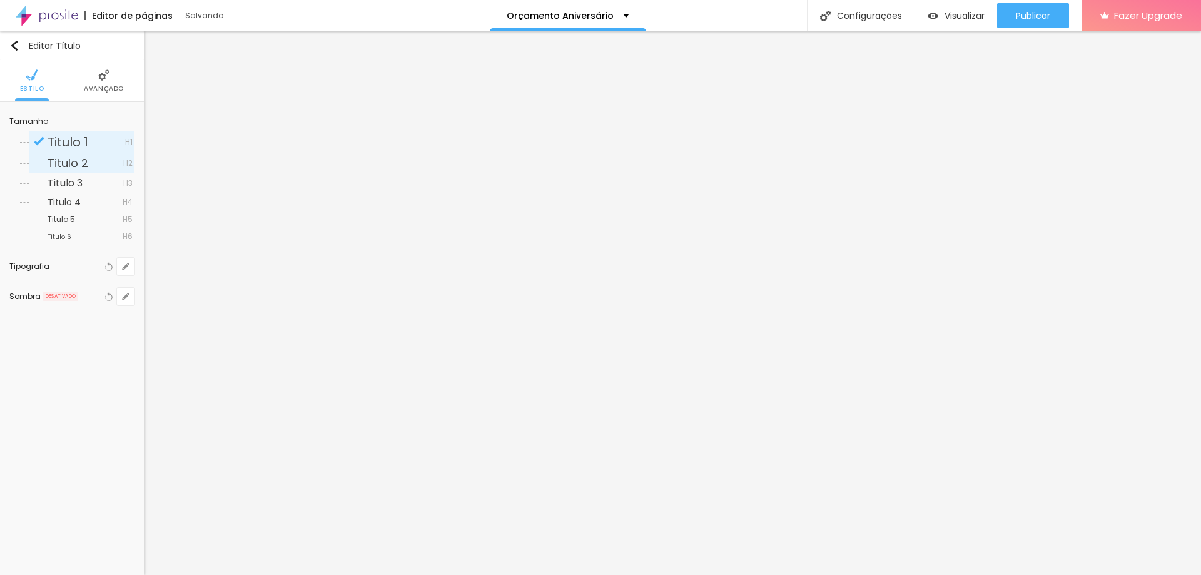
click at [63, 163] on span "Titulo 2" at bounding box center [68, 163] width 41 height 16
click at [62, 188] on span "Titulo 3" at bounding box center [65, 183] width 35 height 14
click at [62, 224] on span "Titulo 5" at bounding box center [62, 219] width 28 height 11
click at [119, 270] on button "button" at bounding box center [126, 267] width 18 height 18
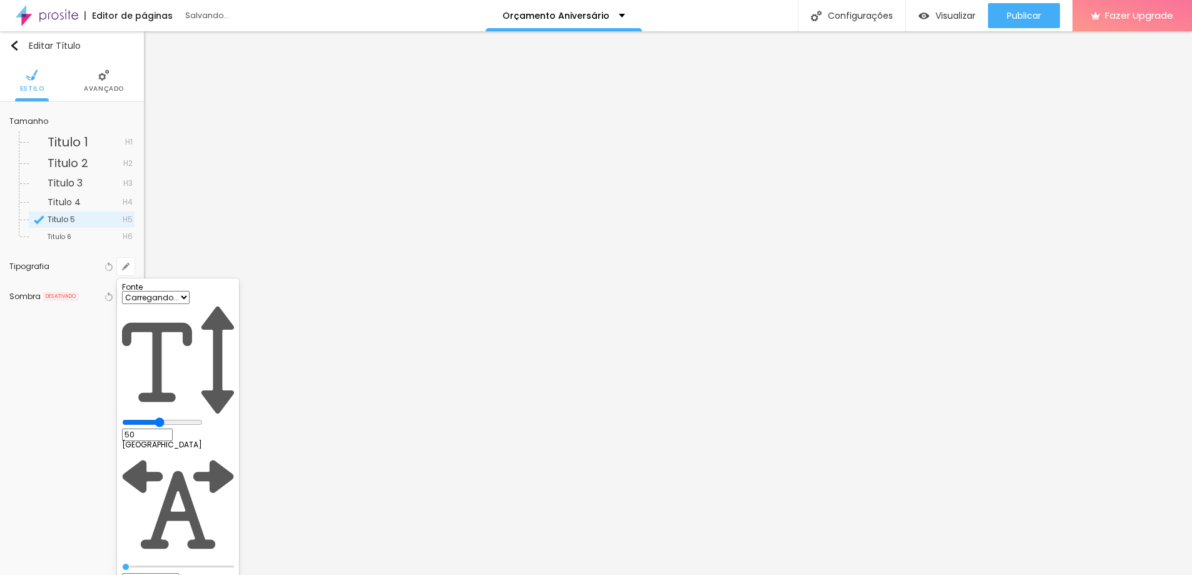
type input "1"
type input "0.5"
type input "39"
type input "1"
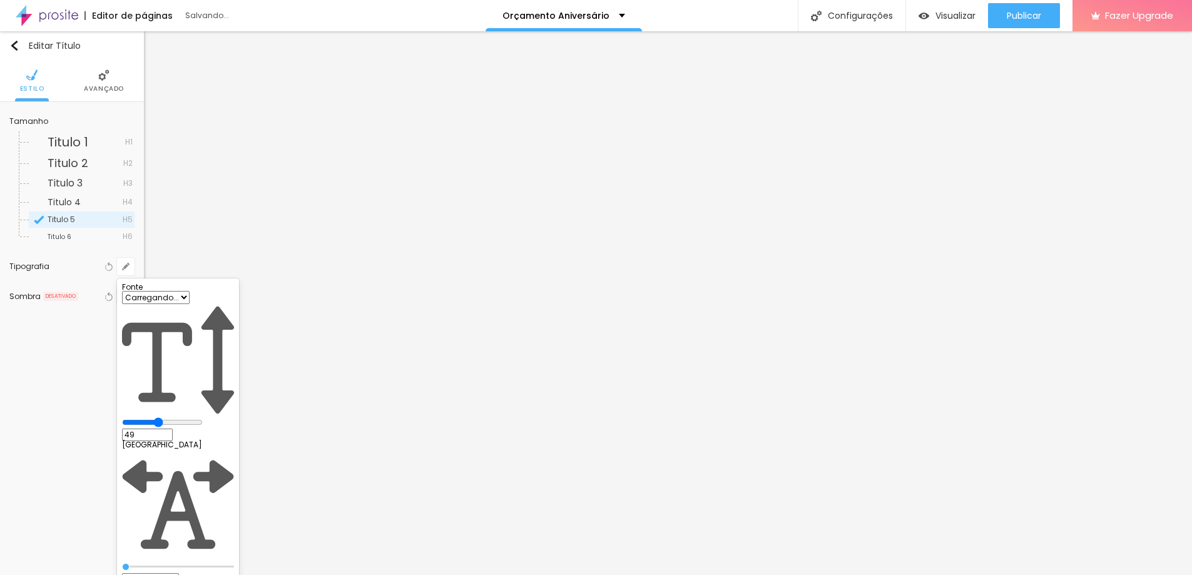
type input "0.5"
type input "37"
type input "1"
type input "0.5"
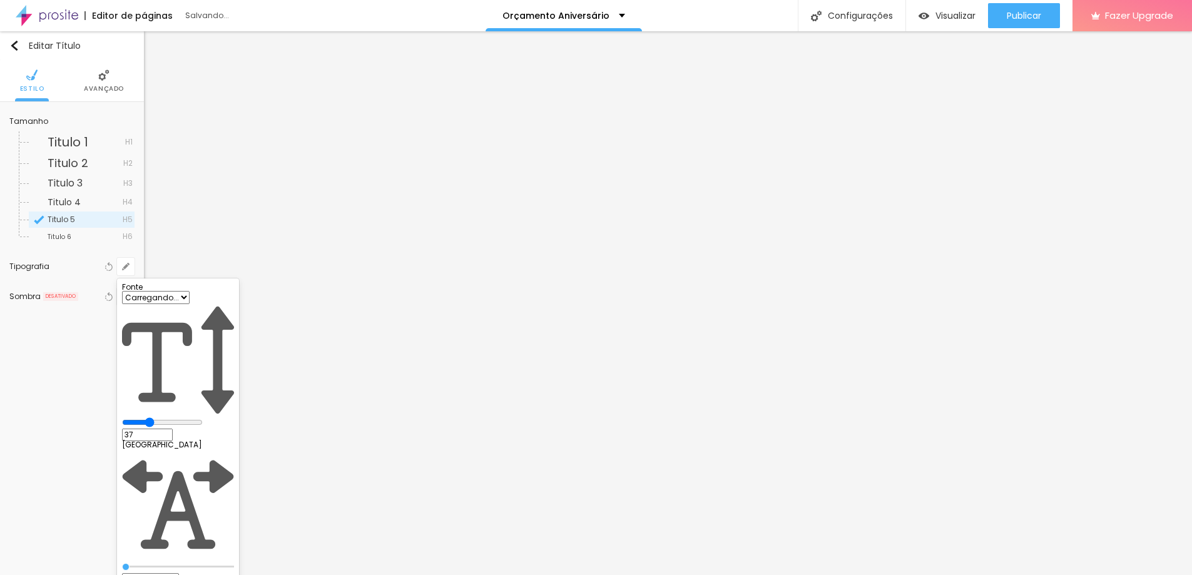
type input "35"
type input "1"
type input "0.5"
drag, startPoint x: 202, startPoint y: 354, endPoint x: 187, endPoint y: 356, distance: 15.1
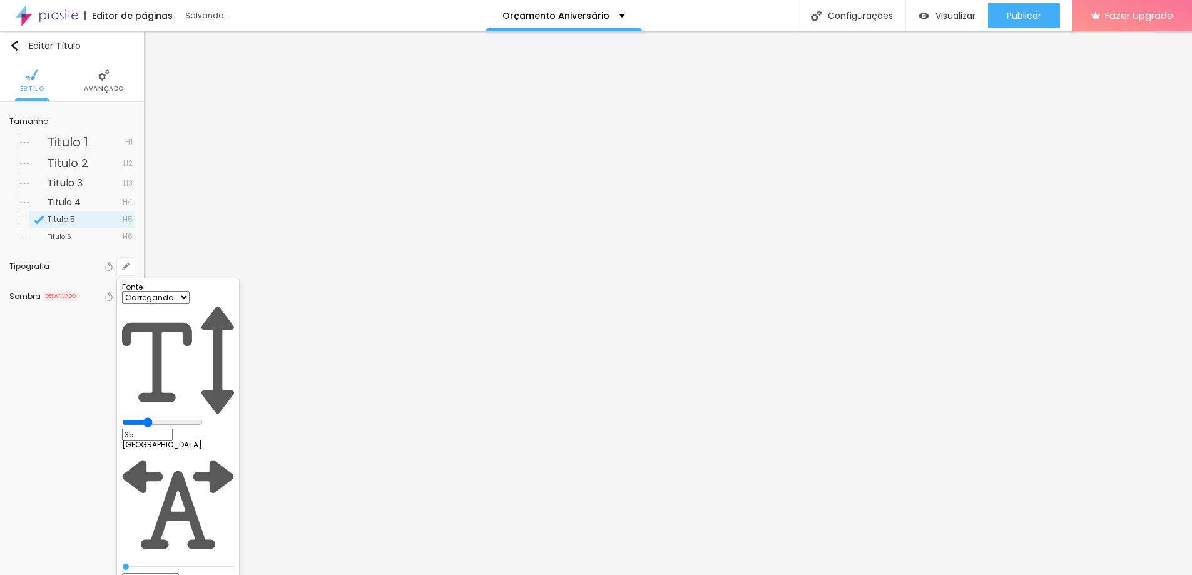
type input "35"
click at [187, 417] on input "range" at bounding box center [162, 422] width 81 height 10
click at [730, 280] on div at bounding box center [596, 287] width 1192 height 575
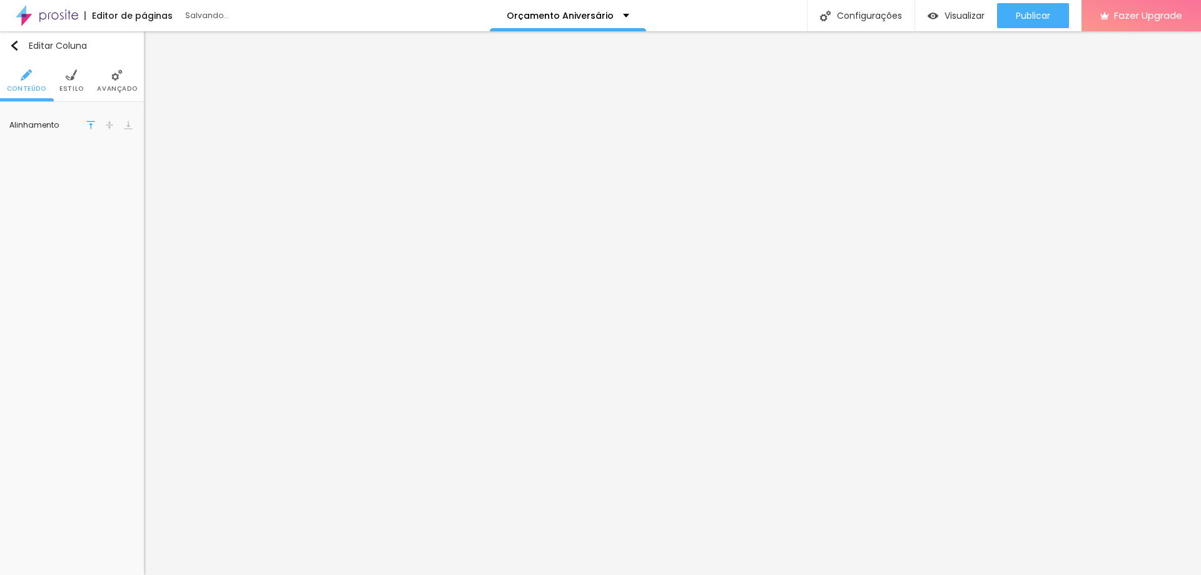
click at [68, 86] on span "Estilo" at bounding box center [71, 89] width 24 height 6
click at [111, 122] on input "#EADCDB" at bounding box center [114, 126] width 39 height 12
click at [69, 82] on li "Estilo" at bounding box center [71, 80] width 24 height 41
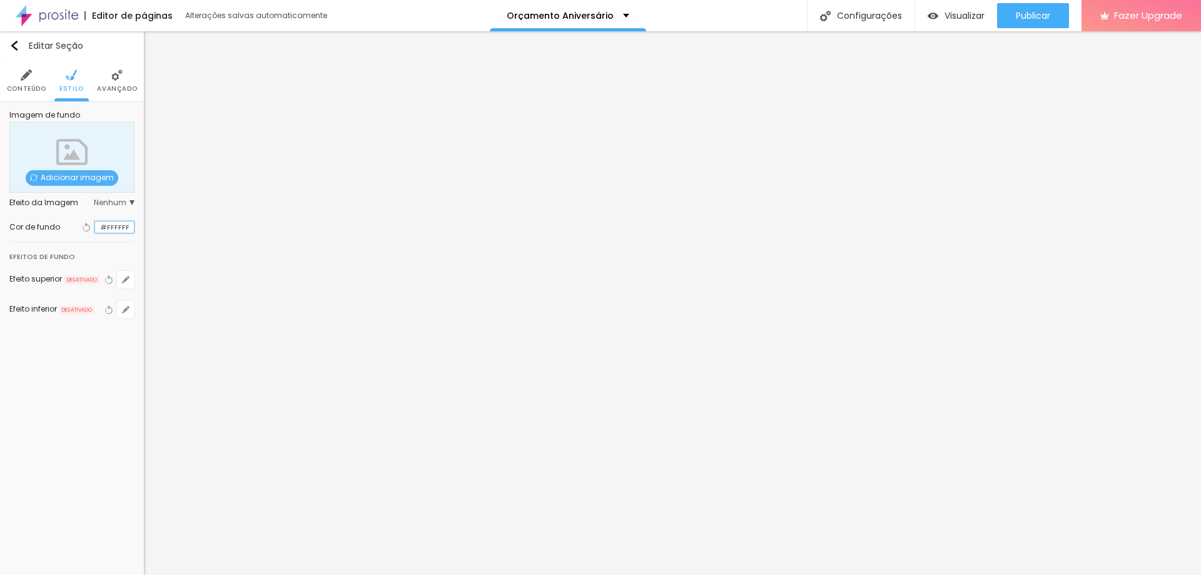
click at [109, 221] on input "#FFFFFF" at bounding box center [114, 227] width 39 height 12
paste input "EADCDB"
type input "#EADCDB"
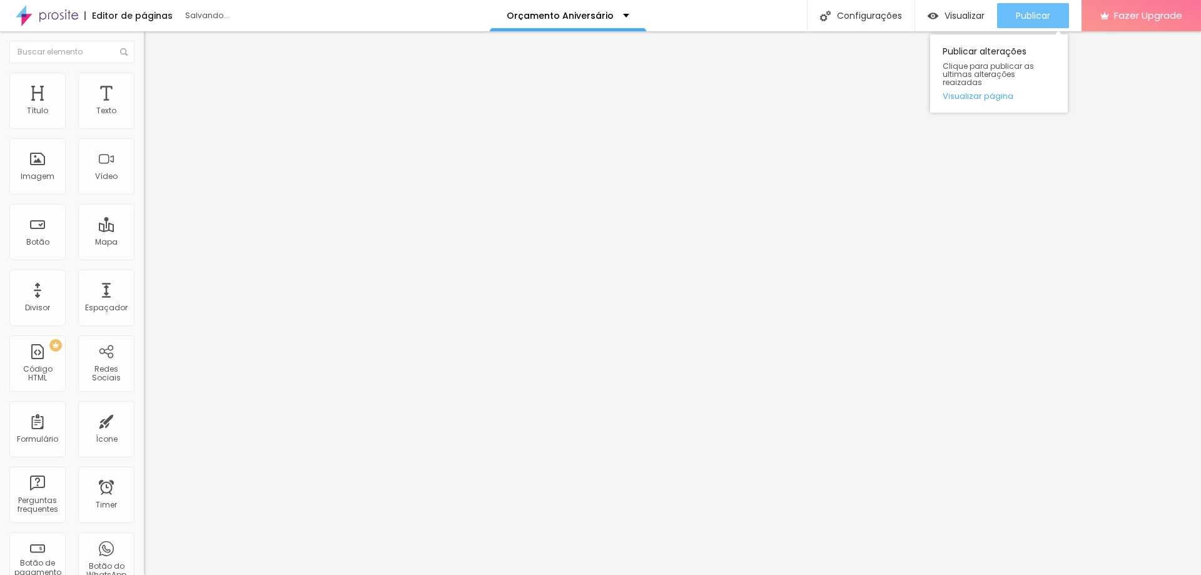
click at [1048, 14] on span "Publicar" at bounding box center [1033, 16] width 34 height 10
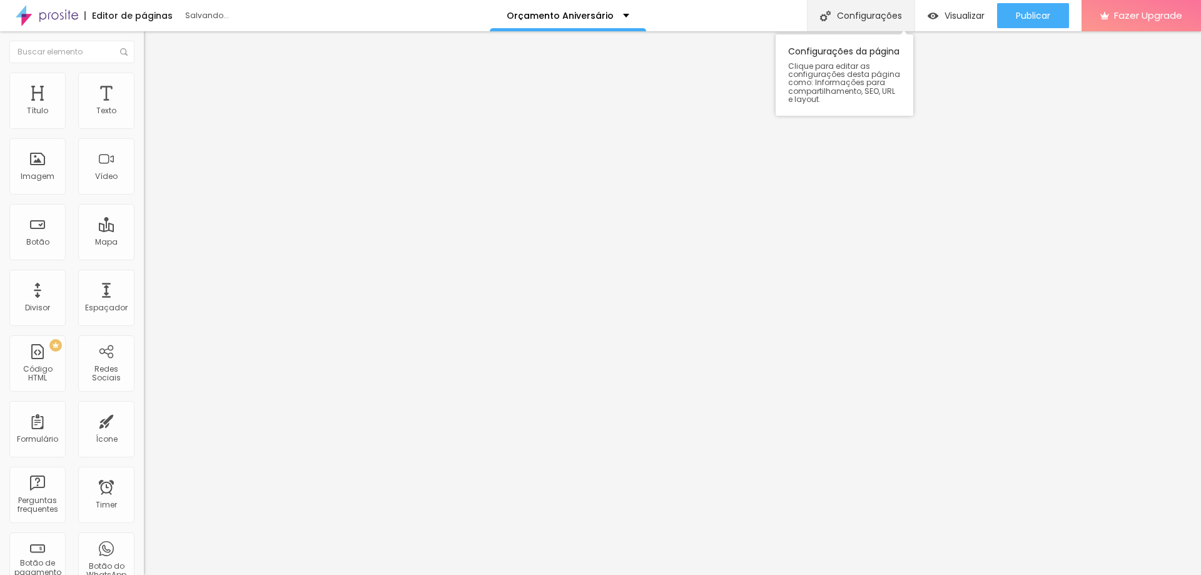
click at [883, 27] on div "Configurações" at bounding box center [861, 15] width 108 height 31
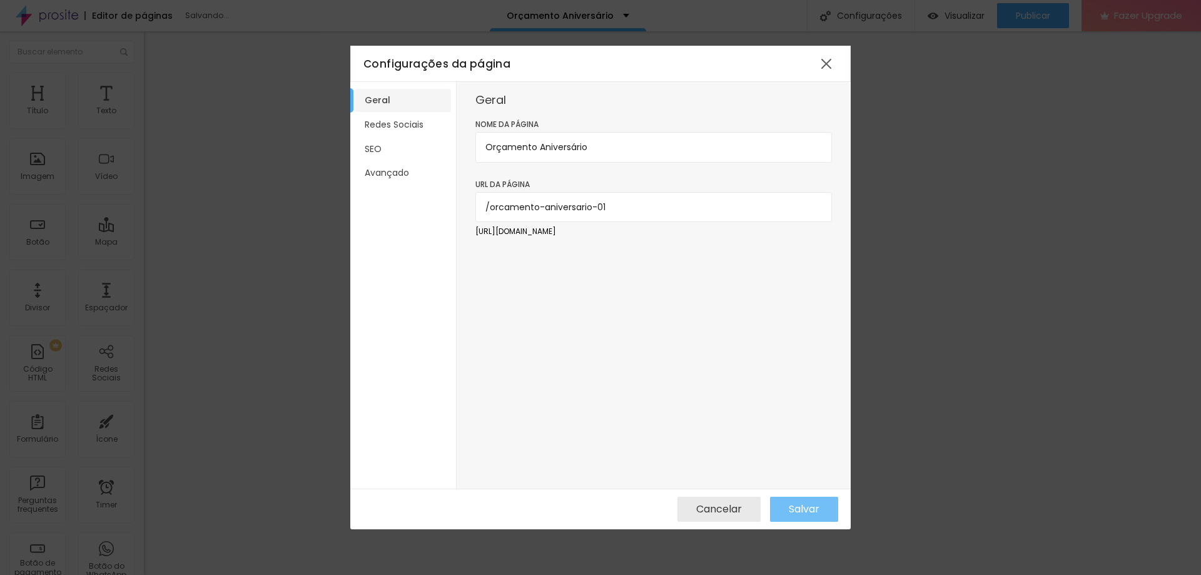
click at [806, 505] on span "Salvar" at bounding box center [804, 509] width 31 height 11
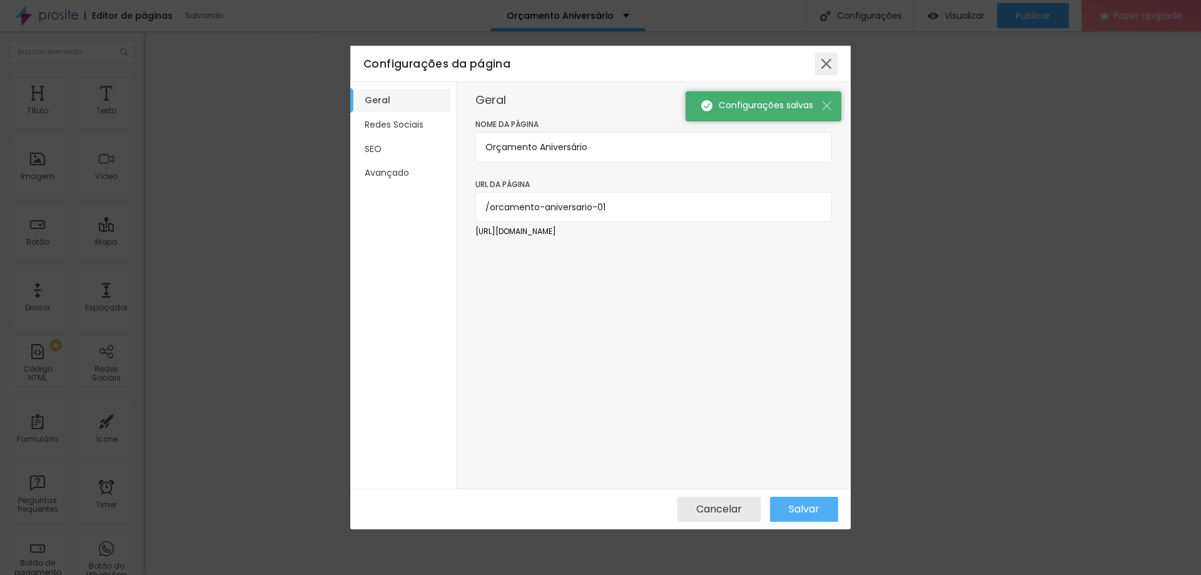
click at [831, 60] on div at bounding box center [826, 64] width 23 height 23
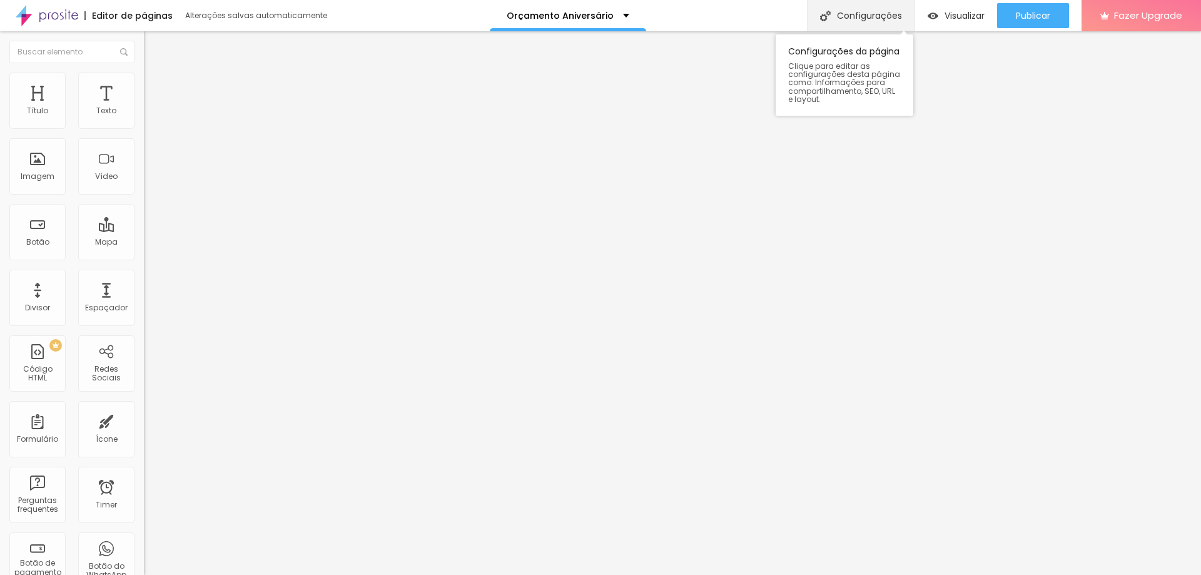
click at [861, 7] on div "Configurações" at bounding box center [861, 15] width 108 height 31
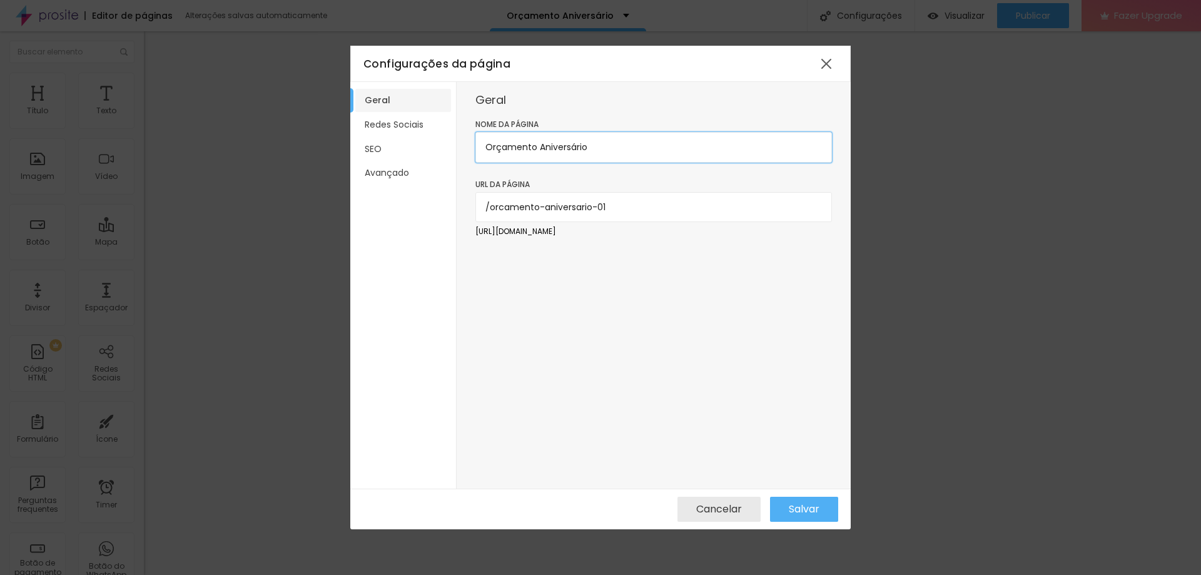
drag, startPoint x: 535, startPoint y: 145, endPoint x: 758, endPoint y: 142, distance: 222.1
click at [754, 142] on input "Orçamento Aniversário" at bounding box center [653, 147] width 357 height 30
type input "Orçamento Cobertura de Eventos"
drag, startPoint x: 615, startPoint y: 205, endPoint x: 546, endPoint y: 205, distance: 68.8
click at [546, 205] on input "/orcamento-aniversario-01" at bounding box center [653, 207] width 357 height 30
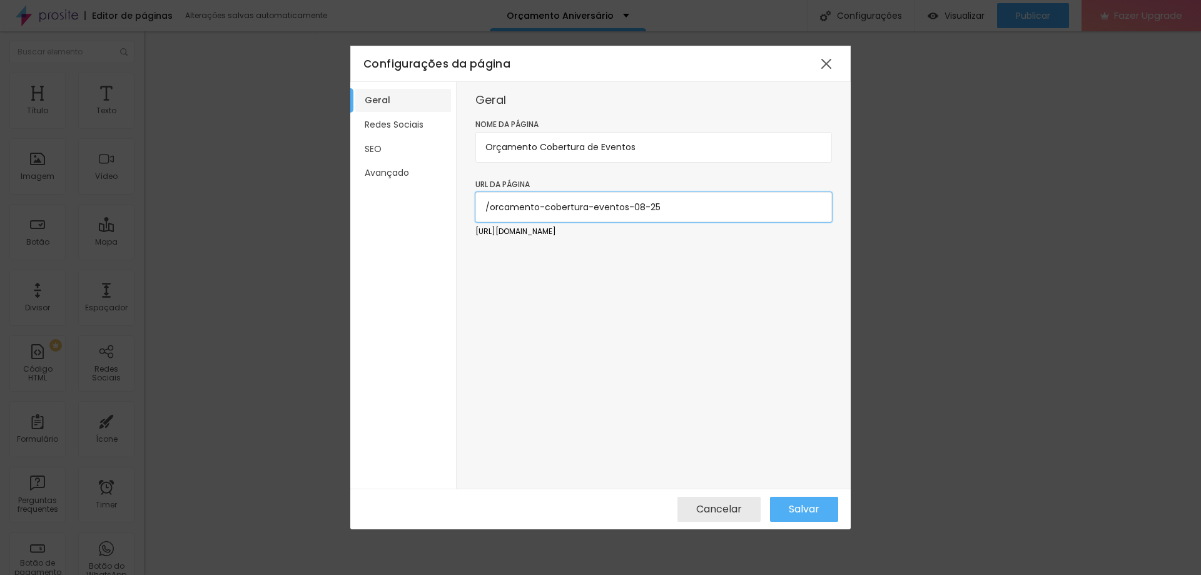
type input "/orcamento-cobertura-eventos-08-25"
click at [624, 310] on div "Geral Nome da página Orçamento Cobertura de Eventos URL da página /orcamento-co…" at bounding box center [654, 285] width 394 height 407
click at [828, 507] on button "Salvar" at bounding box center [804, 509] width 68 height 25
click at [831, 61] on div at bounding box center [826, 64] width 23 height 23
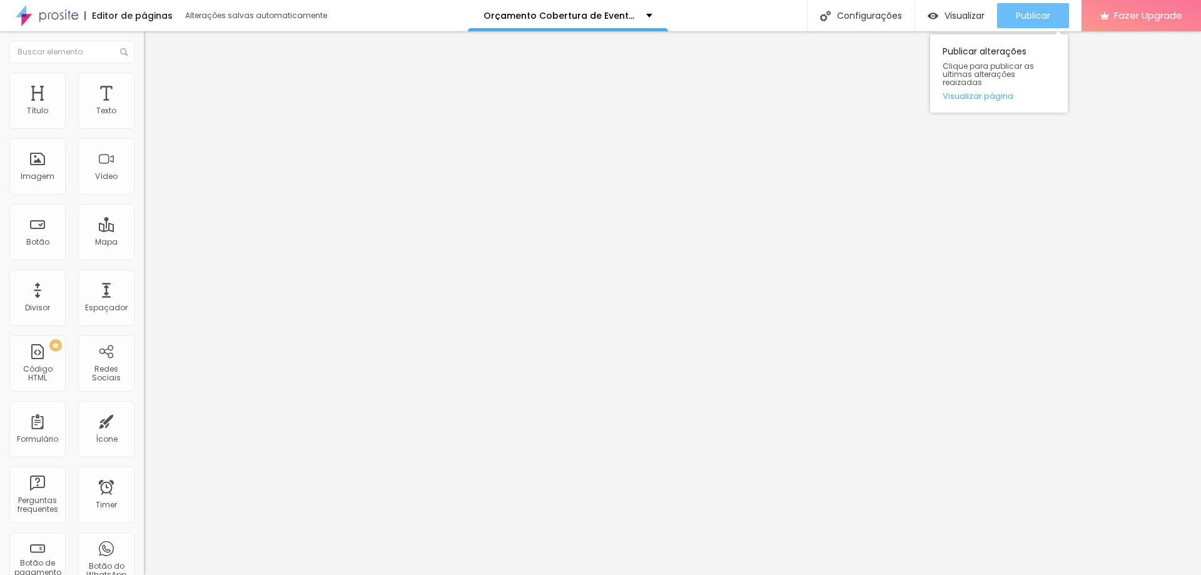
click at [1021, 16] on span "Publicar" at bounding box center [1033, 16] width 34 height 10
click at [950, 16] on span "Visualizar" at bounding box center [965, 16] width 40 height 10
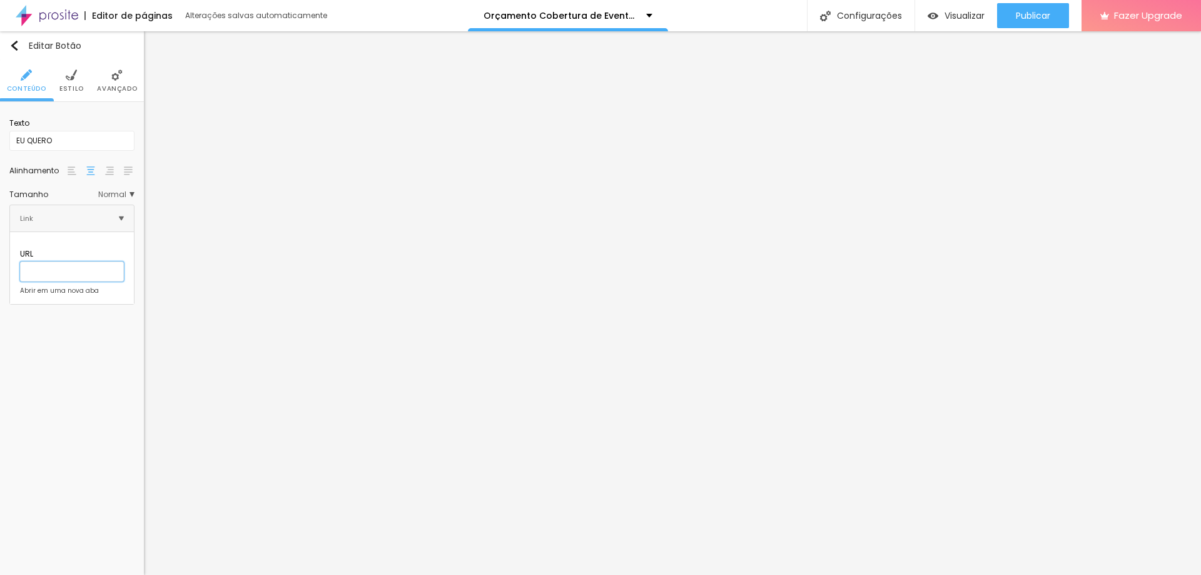
click at [55, 261] on input "text" at bounding box center [72, 271] width 104 height 20
type input "[URL][DOMAIN_NAME]."
click at [117, 262] on input "[URL][DOMAIN_NAME]." at bounding box center [72, 271] width 104 height 20
click at [31, 288] on div "Abrir em uma nova aba" at bounding box center [59, 291] width 79 height 6
click at [33, 272] on div "URL" at bounding box center [72, 265] width 104 height 46
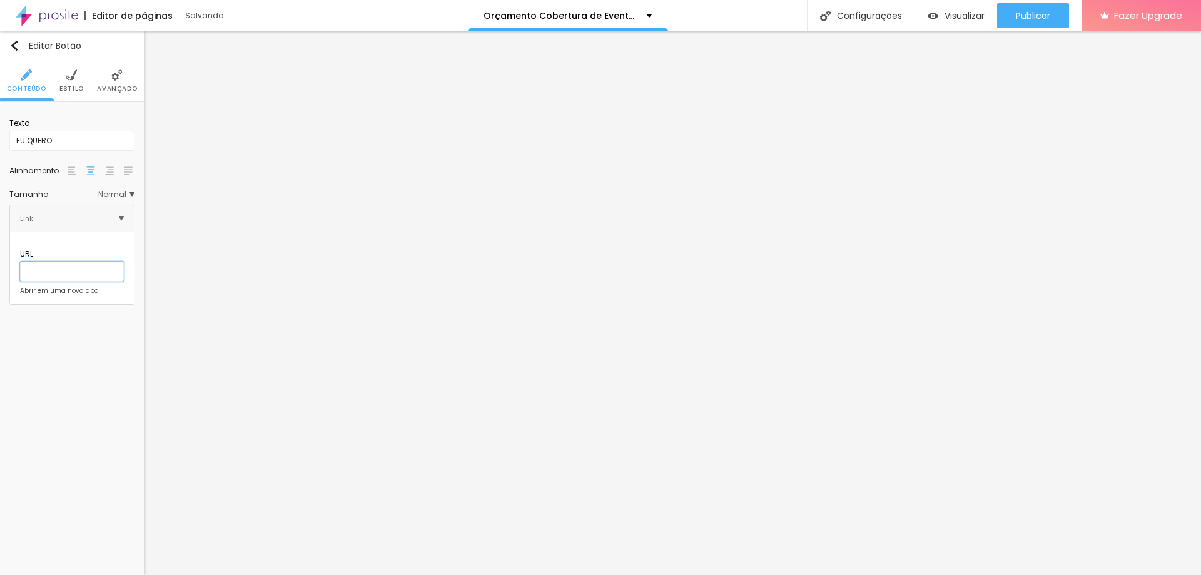
click at [46, 264] on input "text" at bounding box center [72, 271] width 104 height 20
paste input "[URL][DOMAIN_NAME]."
drag, startPoint x: 130, startPoint y: 263, endPoint x: 69, endPoint y: 263, distance: 61.3
click at [69, 263] on input "[URL][DOMAIN_NAME]." at bounding box center [72, 271] width 104 height 20
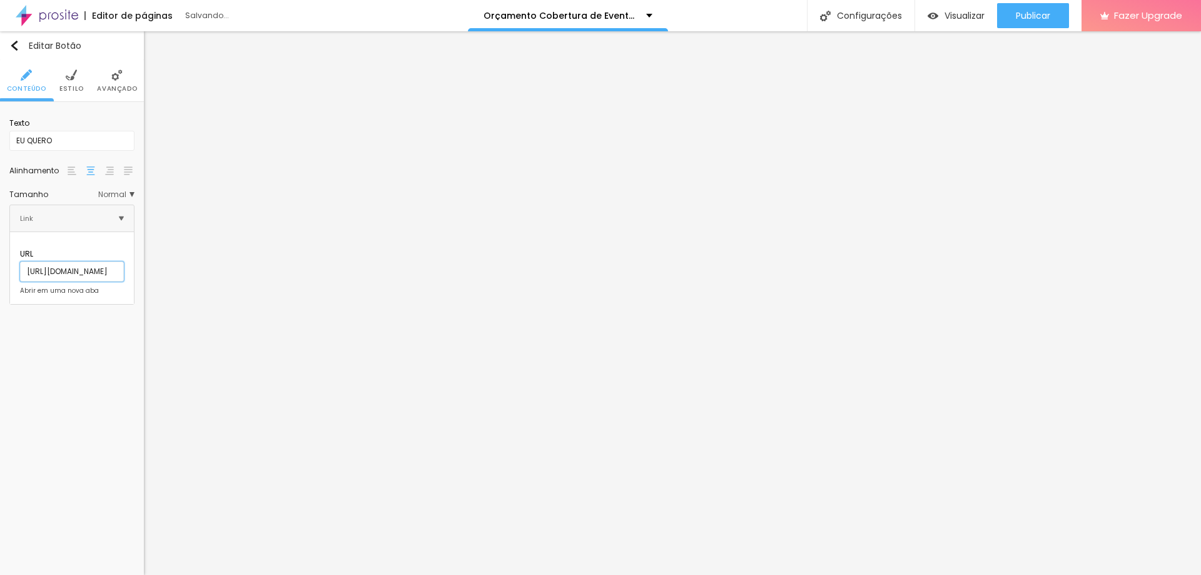
scroll to position [0, 0]
type input "[URL][DOMAIN_NAME]"
click at [98, 496] on div "Editar Botão Conteúdo Estilo Avançado Texto EU QUERO Alinhamento [GEOGRAPHIC_DA…" at bounding box center [72, 303] width 144 height 544
click at [112, 261] on input "[URL][DOMAIN_NAME]" at bounding box center [72, 271] width 104 height 20
click at [66, 481] on div "Editar Botão Conteúdo Estilo Avançado Texto EU QUERO Alinhamento [GEOGRAPHIC_DA…" at bounding box center [72, 303] width 144 height 544
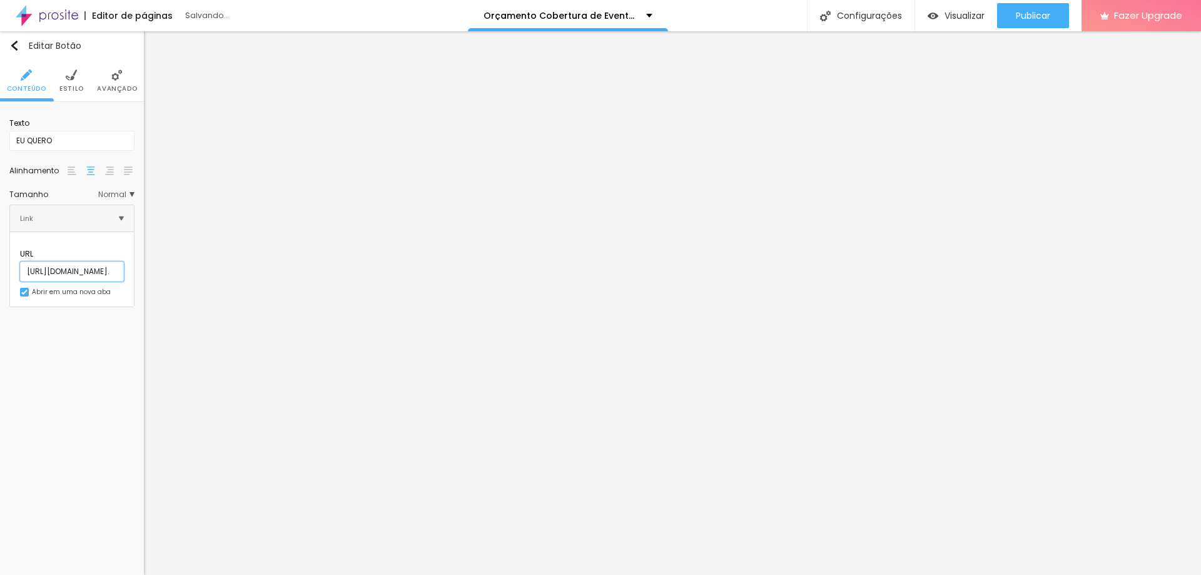
click at [47, 265] on input "[URL][DOMAIN_NAME]." at bounding box center [72, 271] width 104 height 20
paste input "text"
type input "[URL][DOMAIN_NAME]"
click at [6, 520] on div "Editar Botão Conteúdo Estilo Avançado Texto EU QUERO Alinhamento [GEOGRAPHIC_DA…" at bounding box center [72, 303] width 144 height 544
click at [81, 263] on input "text" at bounding box center [72, 271] width 104 height 20
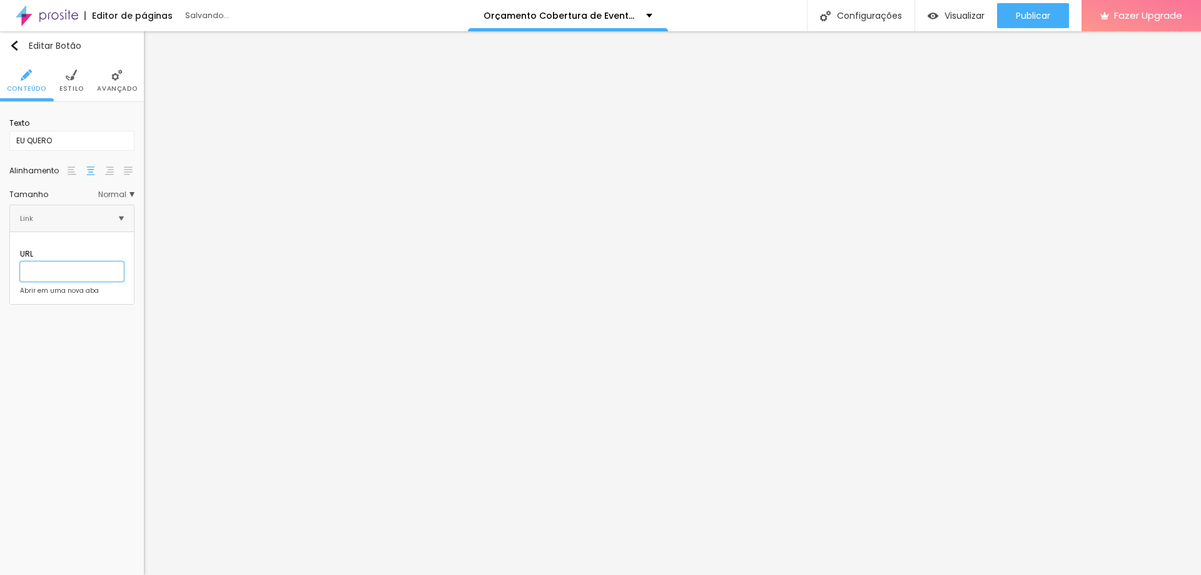
paste input "[URL][DOMAIN_NAME]"
type input "[URL][DOMAIN_NAME]"
click at [0, 439] on div "Editar Botão Conteúdo Estilo Avançado Texto EU QUERO Alinhamento [GEOGRAPHIC_DA…" at bounding box center [72, 303] width 144 height 544
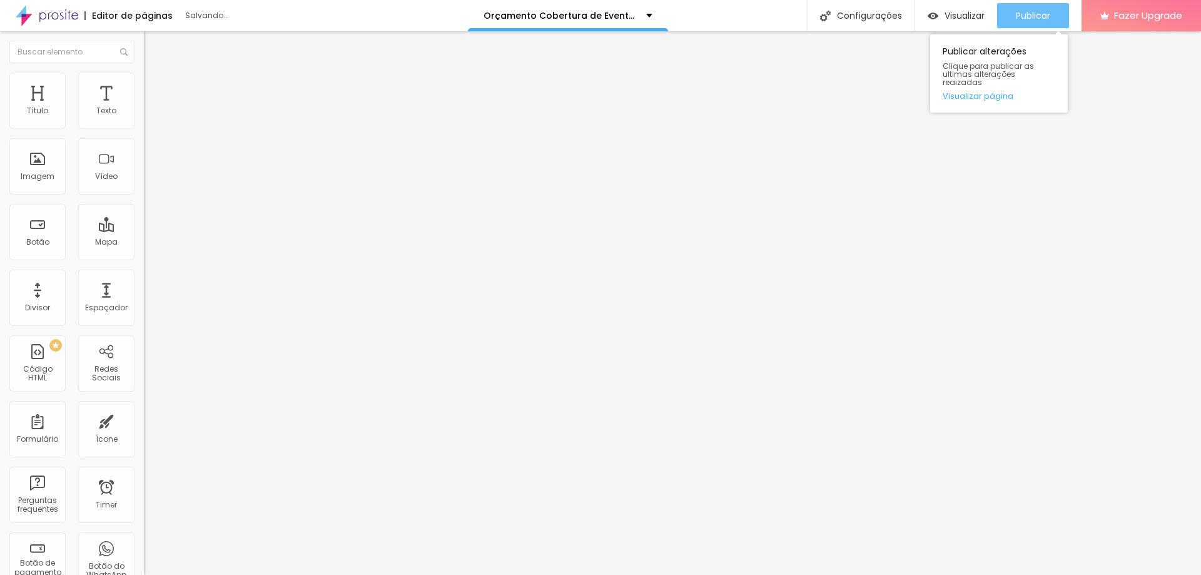
click at [1041, 27] on div "Publicar" at bounding box center [1033, 15] width 34 height 25
click at [974, 19] on span "Visualizar" at bounding box center [965, 16] width 40 height 10
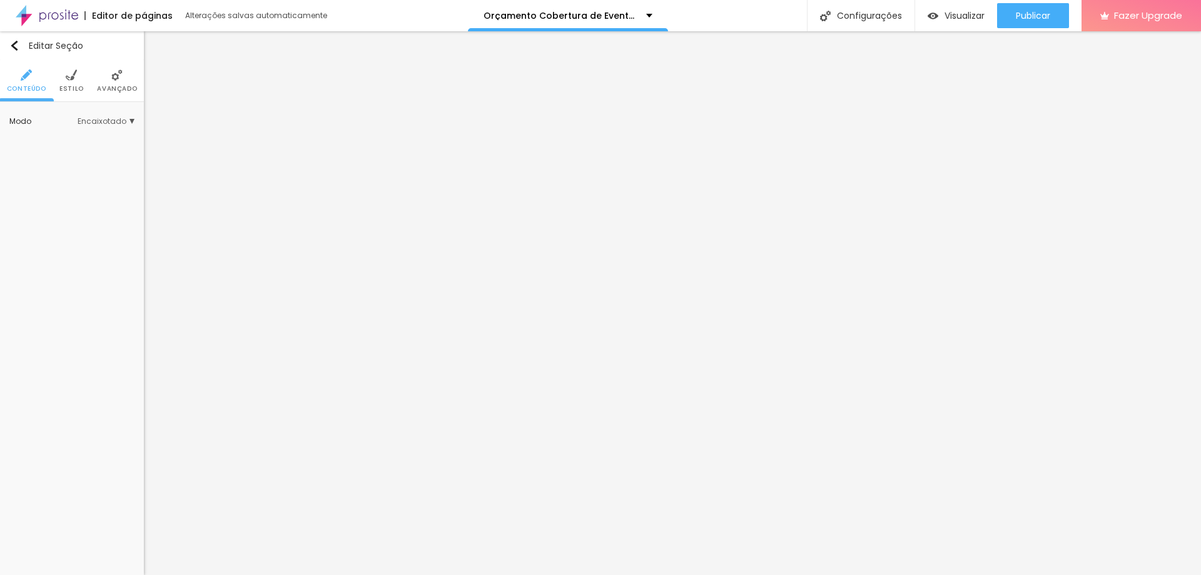
click at [85, 114] on div "Modo Encaixotado Encaixotado Completo" at bounding box center [71, 121] width 125 height 20
click at [88, 121] on span "Encaixotado" at bounding box center [106, 122] width 57 height 8
click at [78, 154] on span "Completo" at bounding box center [67, 156] width 38 height 11
click at [1056, 18] on button "Publicar" at bounding box center [1033, 15] width 72 height 25
click at [976, 15] on span "Visualizar" at bounding box center [965, 16] width 40 height 10
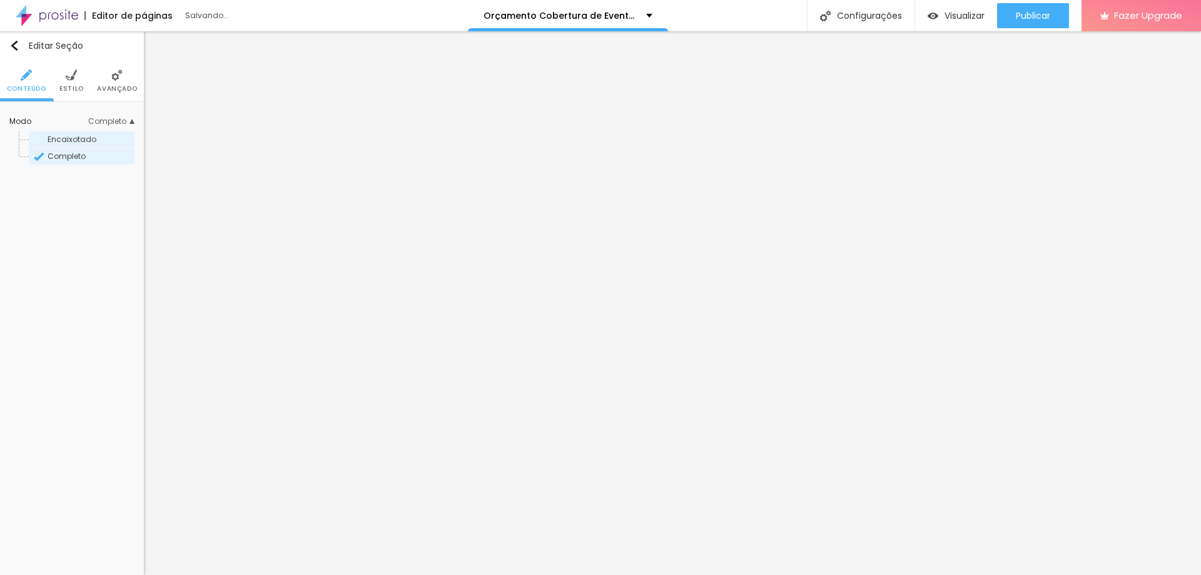
click at [72, 136] on span "Encaixotado" at bounding box center [72, 139] width 49 height 11
click at [71, 81] on li "Estilo" at bounding box center [71, 80] width 24 height 41
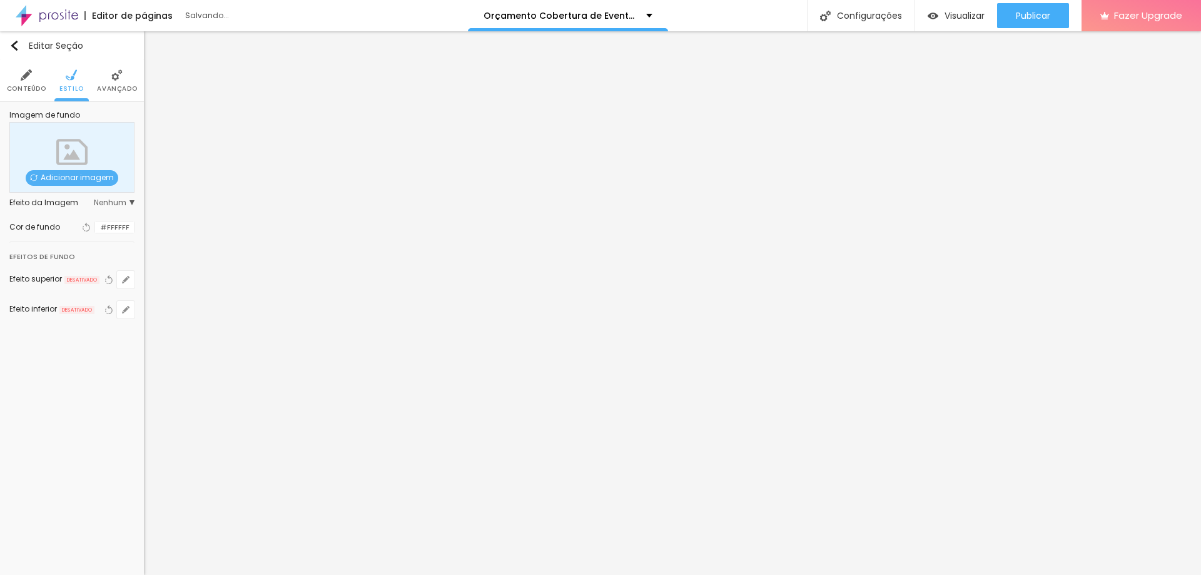
click at [106, 79] on li "Avançado" at bounding box center [117, 80] width 40 height 41
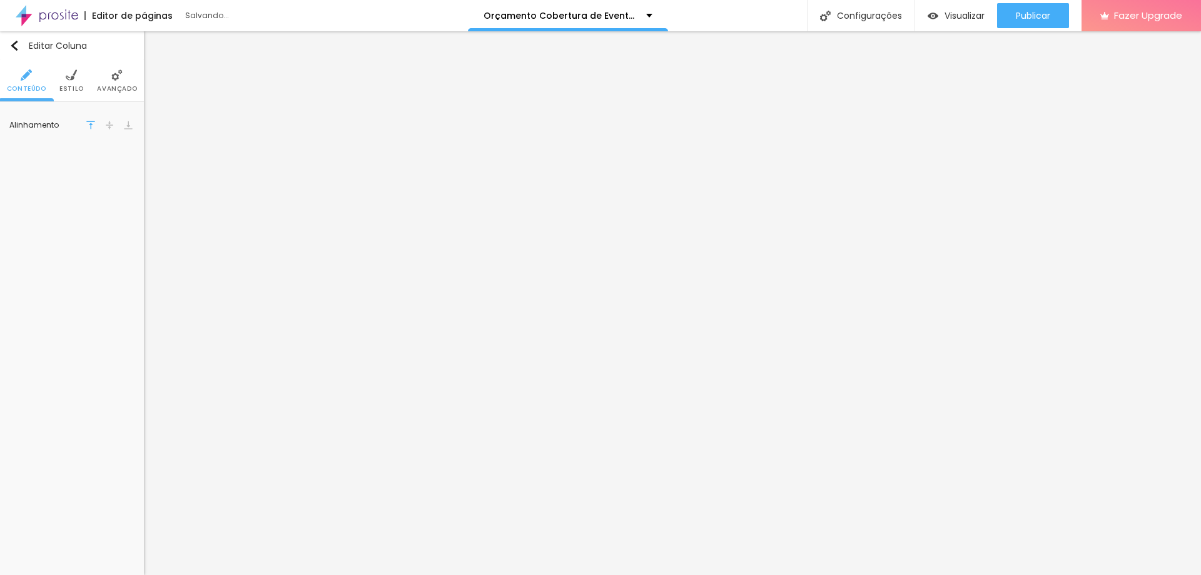
click at [66, 86] on span "Estilo" at bounding box center [71, 89] width 24 height 6
click at [119, 91] on span "Avançado" at bounding box center [117, 89] width 40 height 6
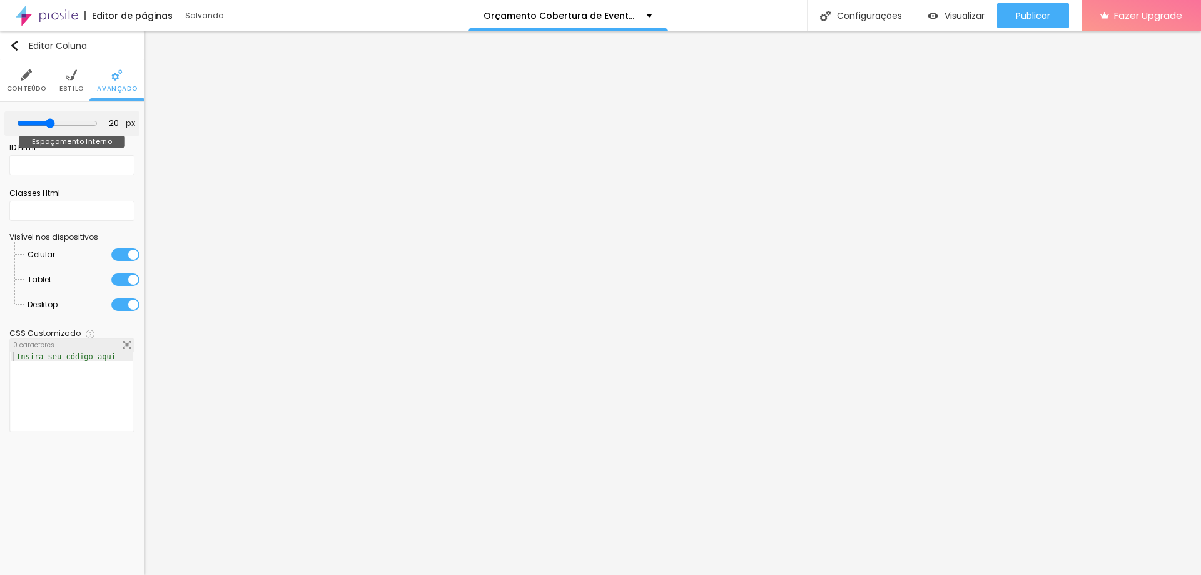
type input "10"
type input "5"
type input "20"
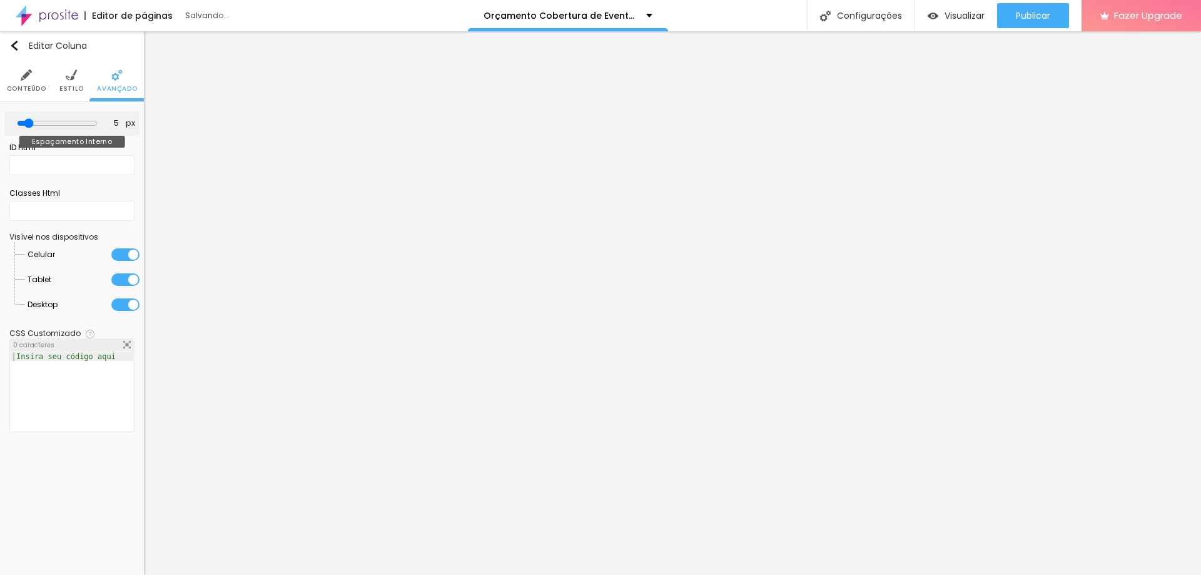
type input "20"
type input "50"
drag, startPoint x: 52, startPoint y: 123, endPoint x: 120, endPoint y: 121, distance: 68.2
click at [92, 121] on input "range" at bounding box center [57, 123] width 69 height 6
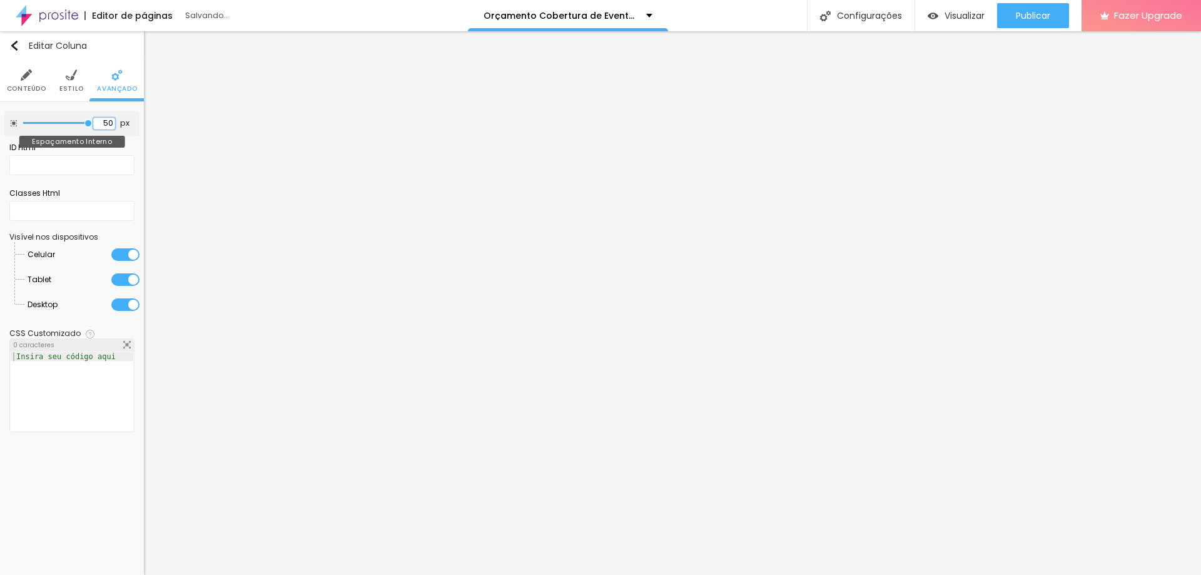
click at [111, 121] on input "50" at bounding box center [104, 124] width 22 height 12
drag, startPoint x: 111, startPoint y: 121, endPoint x: 83, endPoint y: 127, distance: 29.3
click at [88, 126] on div "50 px Espaçamento Interno" at bounding box center [71, 123] width 135 height 24
type input "0"
type input "20"
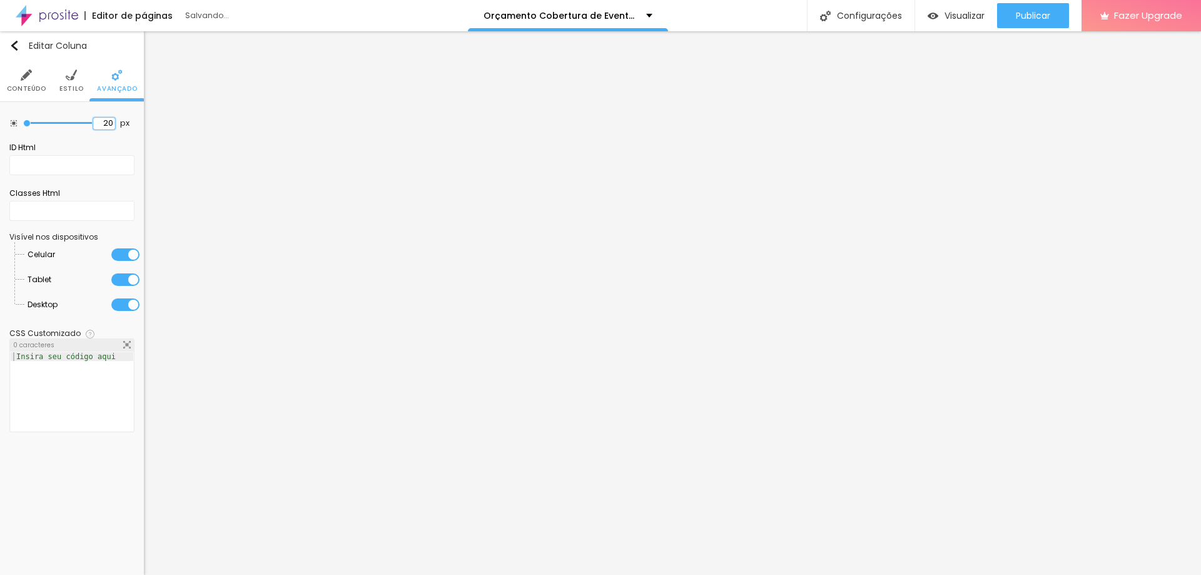
type input "20"
click at [1007, 10] on button "Publicar" at bounding box center [1033, 15] width 72 height 25
click at [951, 15] on span "Visualizar" at bounding box center [965, 16] width 40 height 10
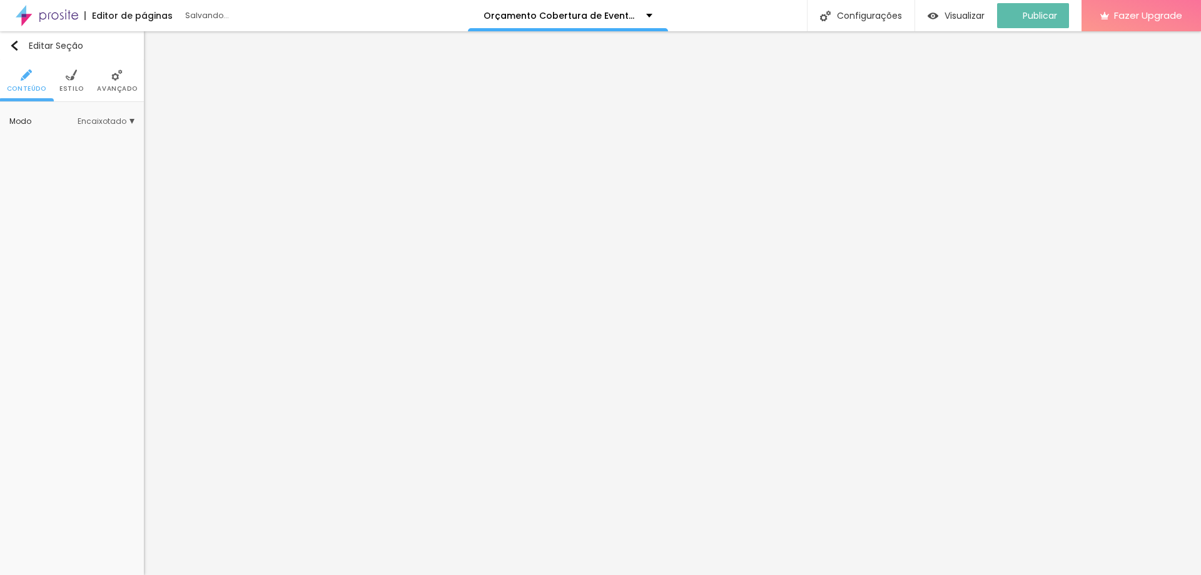
click at [59, 86] on ul "Conteúdo Estilo Avançado" at bounding box center [72, 81] width 144 height 42
click at [68, 86] on span "Estilo" at bounding box center [71, 89] width 24 height 6
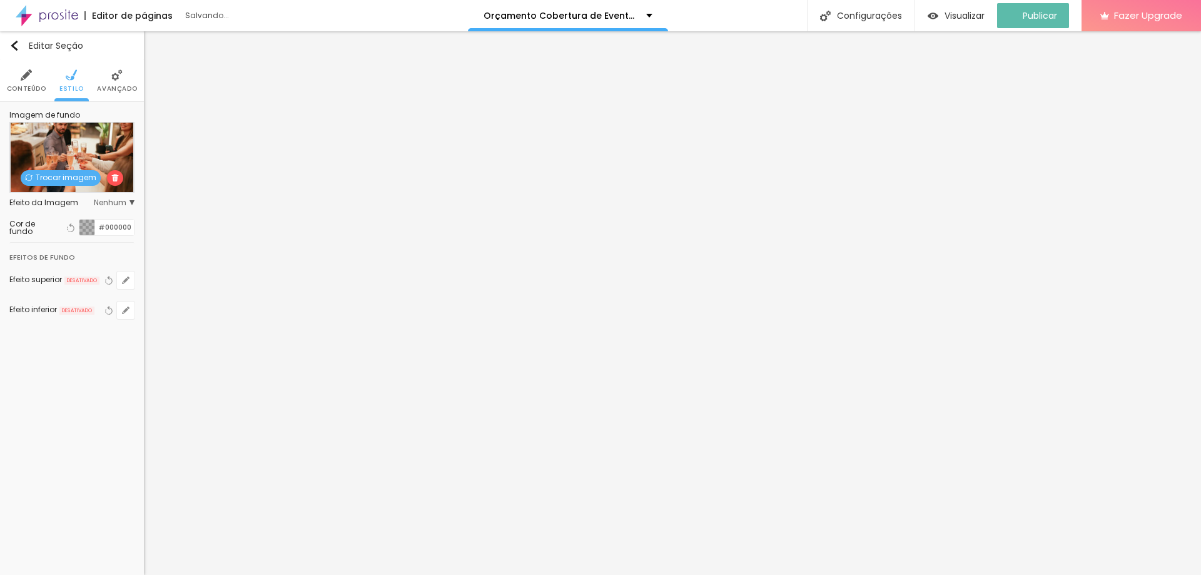
click at [86, 223] on div at bounding box center [87, 228] width 16 height 16
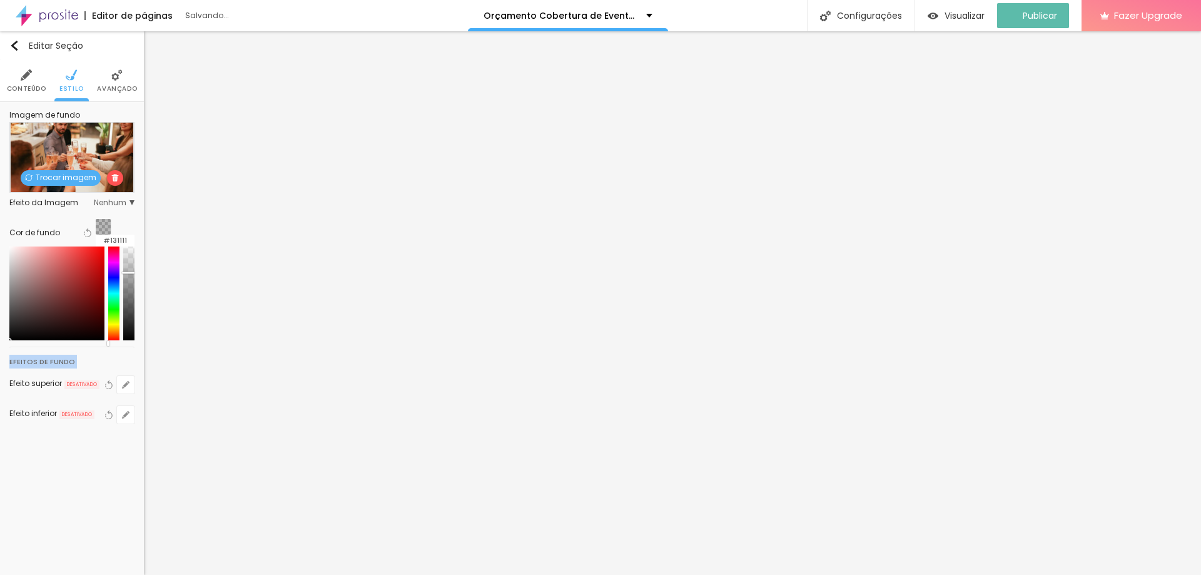
type input "#000000"
drag, startPoint x: 75, startPoint y: 275, endPoint x: 0, endPoint y: 405, distance: 150.2
click at [0, 405] on div "Editar Seção Conteúdo Estilo Avançado Imagem de fundo Trocar imagem Efeito da I…" at bounding box center [72, 303] width 144 height 544
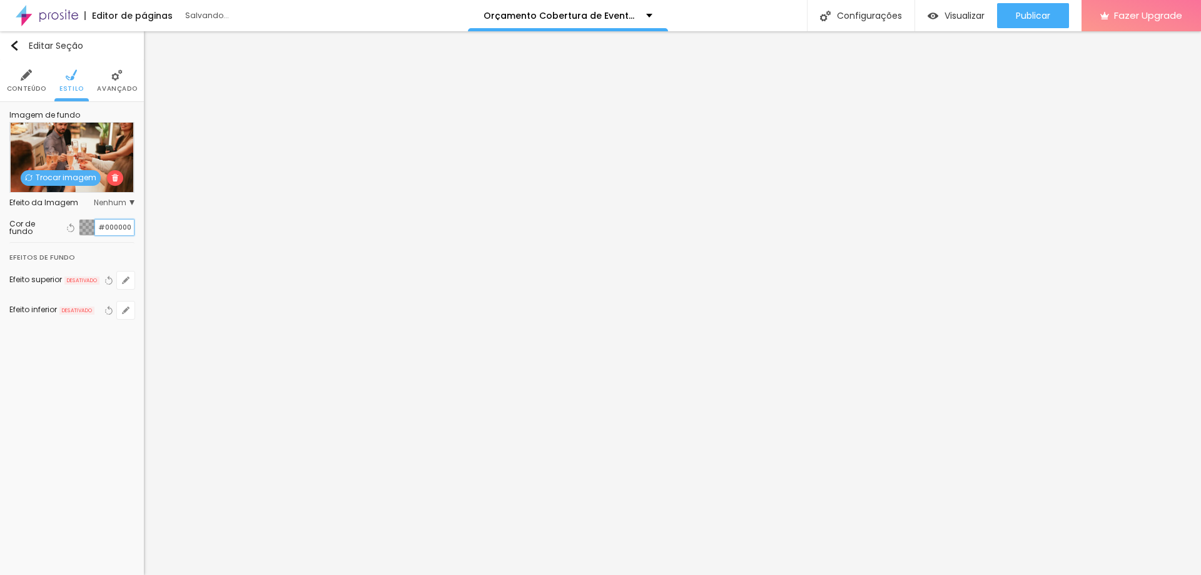
click at [106, 233] on input "#000000" at bounding box center [114, 228] width 39 height 16
click at [49, 229] on div "Cor de fundo" at bounding box center [33, 227] width 49 height 15
click at [94, 227] on div at bounding box center [87, 228] width 16 height 16
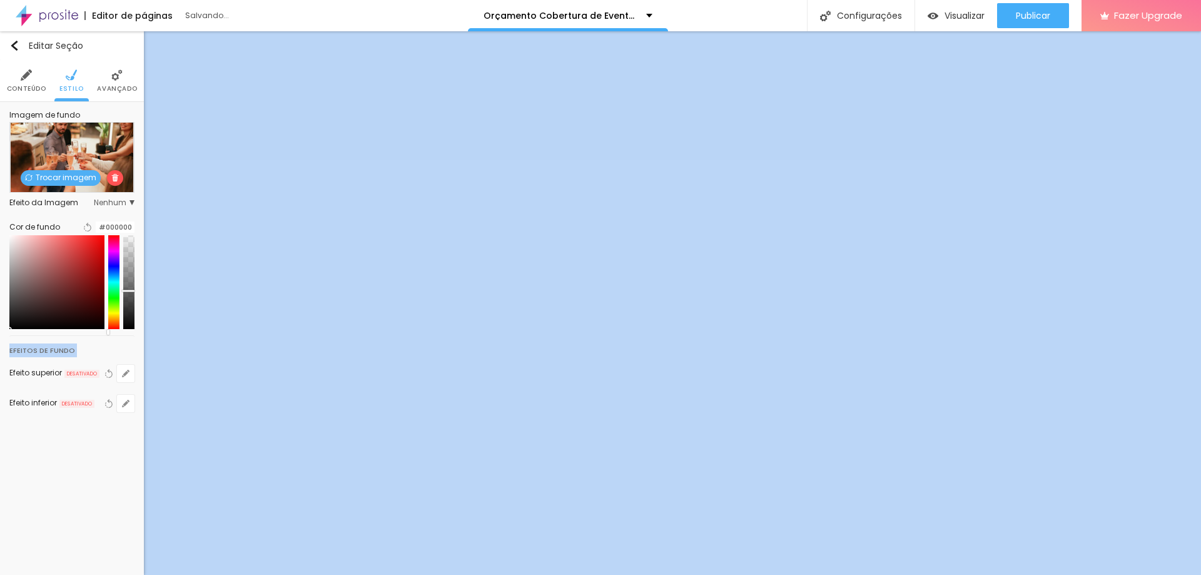
drag, startPoint x: 129, startPoint y: 270, endPoint x: 136, endPoint y: 298, distance: 29.0
click at [136, 298] on div "Imagem de fundo Trocar imagem Efeito da Imagem Nenhum Nenhum Parallax Cor de fu…" at bounding box center [72, 269] width 144 height 335
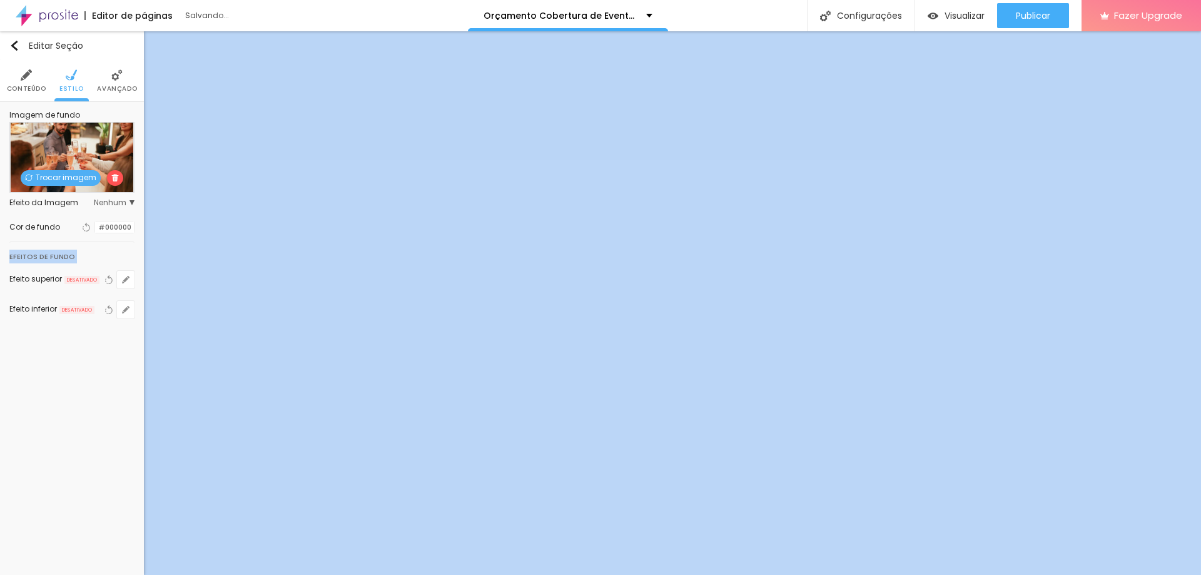
click at [107, 408] on div "Editar Seção Conteúdo Estilo Avançado Imagem de fundo Trocar imagem Efeito da I…" at bounding box center [72, 303] width 144 height 544
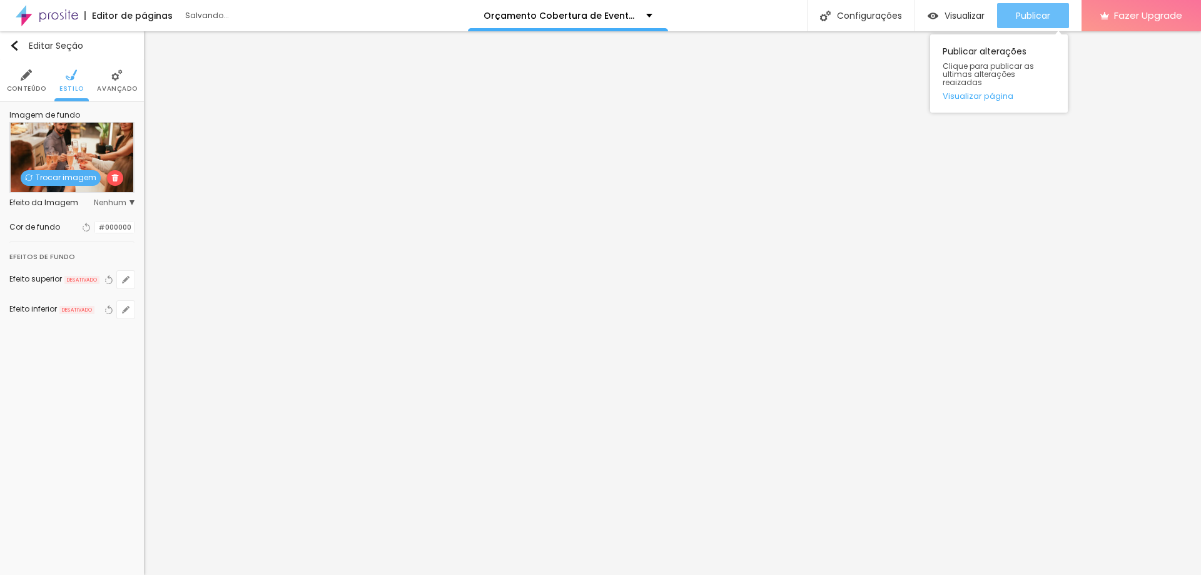
click at [1043, 18] on span "Publicar" at bounding box center [1033, 16] width 34 height 10
